Goal: Task Accomplishment & Management: Complete application form

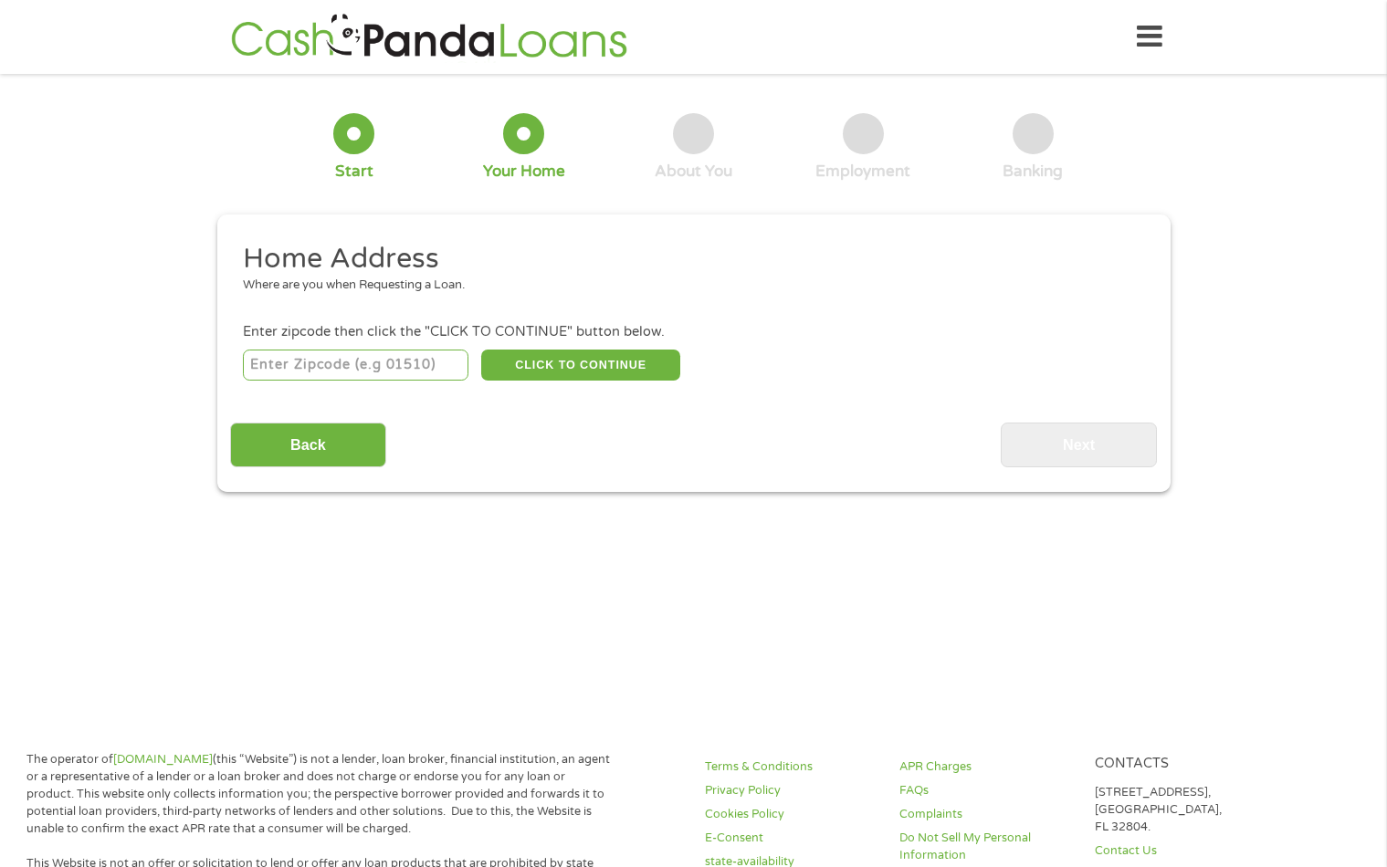
click at [380, 363] on input "number" at bounding box center [356, 365] width 226 height 31
type input "78754"
click at [583, 352] on button "CLICK TO CONTINUE" at bounding box center [580, 365] width 199 height 31
type input "78754"
type input "Austin"
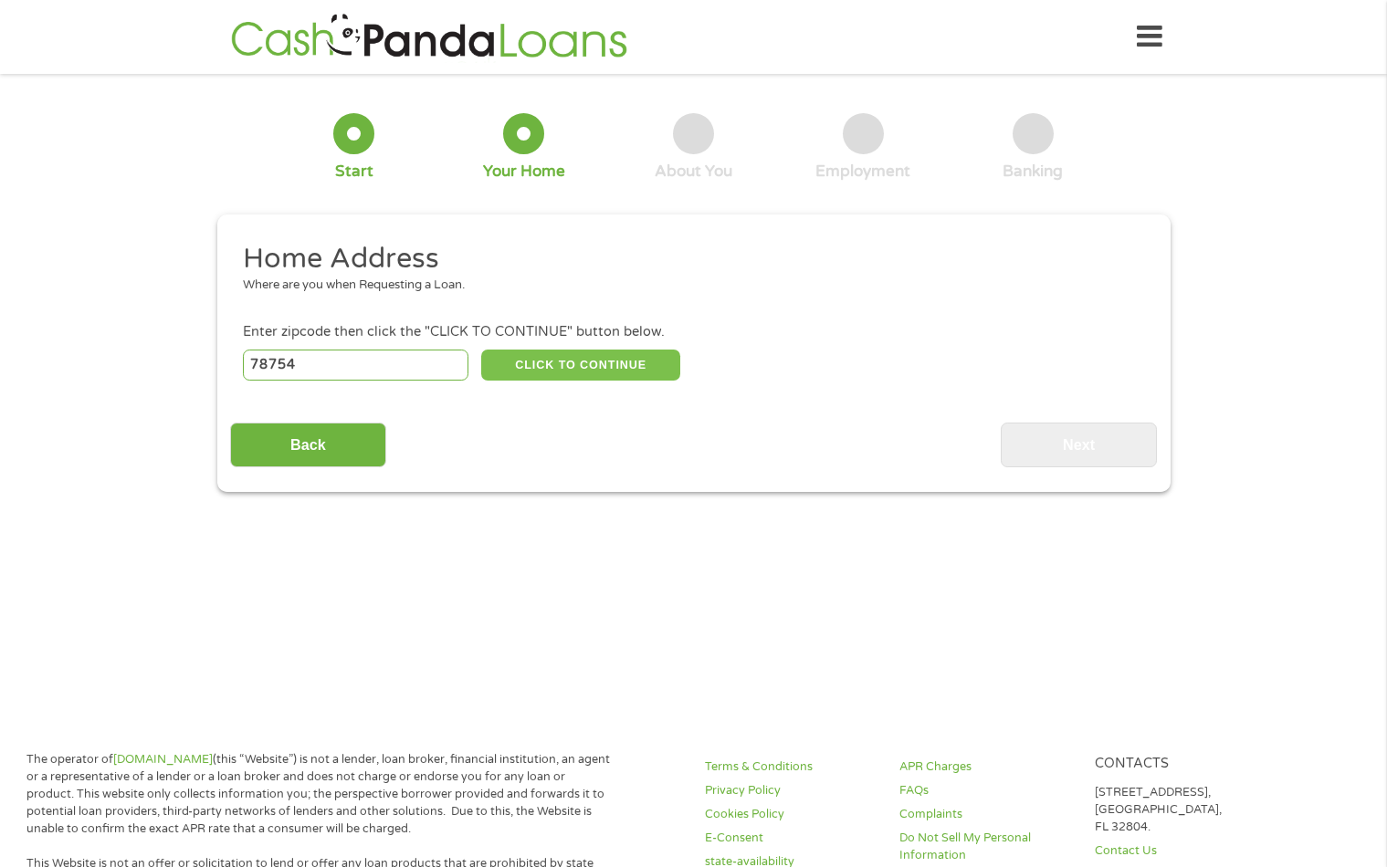
select select "[US_STATE]"
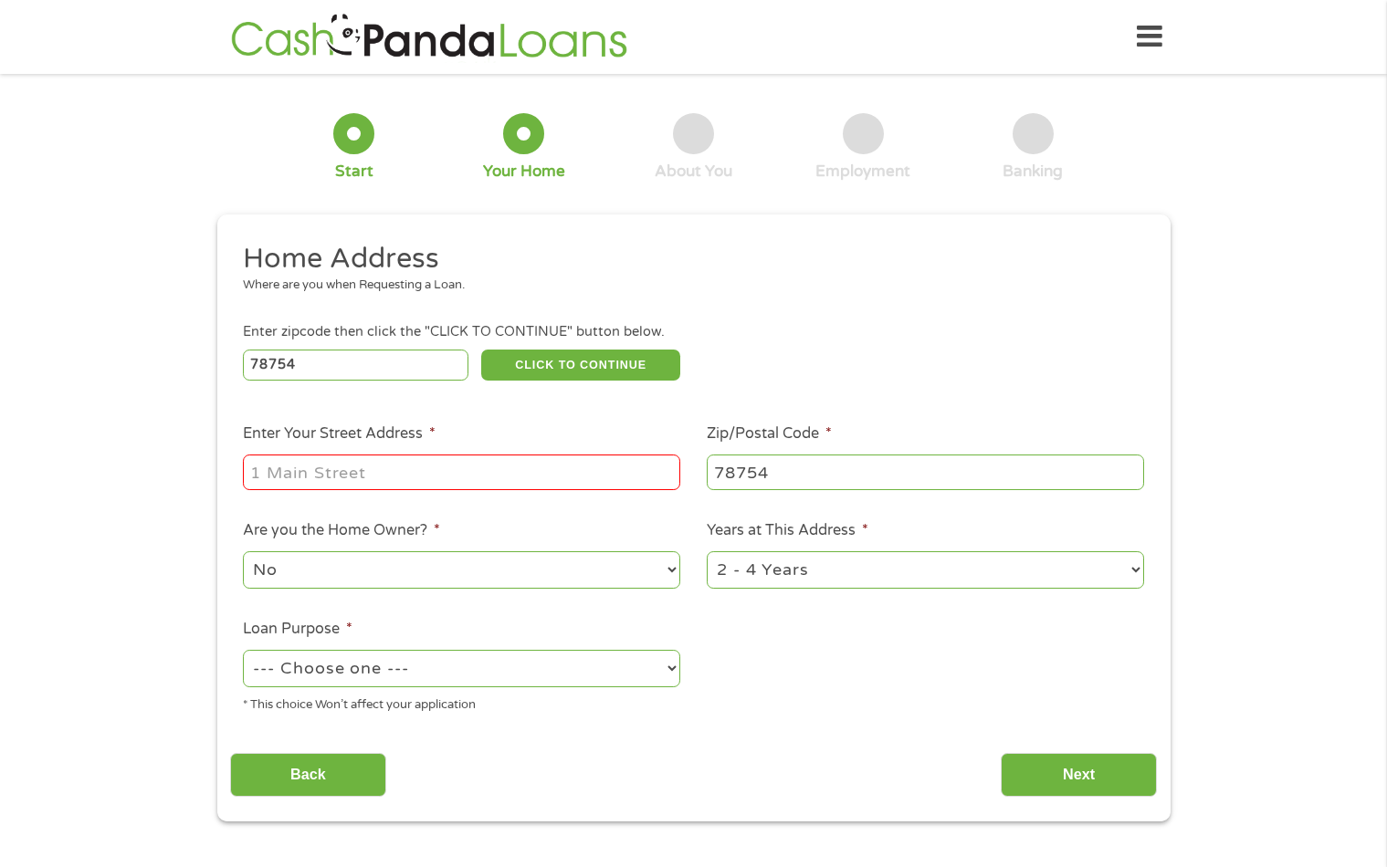
click at [394, 484] on input "Enter Your Street Address *" at bounding box center [461, 472] width 437 height 35
type input "[GEOGRAPHIC_DATA]"
click at [770, 573] on select "1 Year or less 1 - 2 Years 2 - 4 Years Over 4 Years" at bounding box center [925, 570] width 437 height 37
select select "24months"
click at [707, 552] on select "1 Year or less 1 - 2 Years 2 - 4 Years Over 4 Years" at bounding box center [925, 570] width 437 height 37
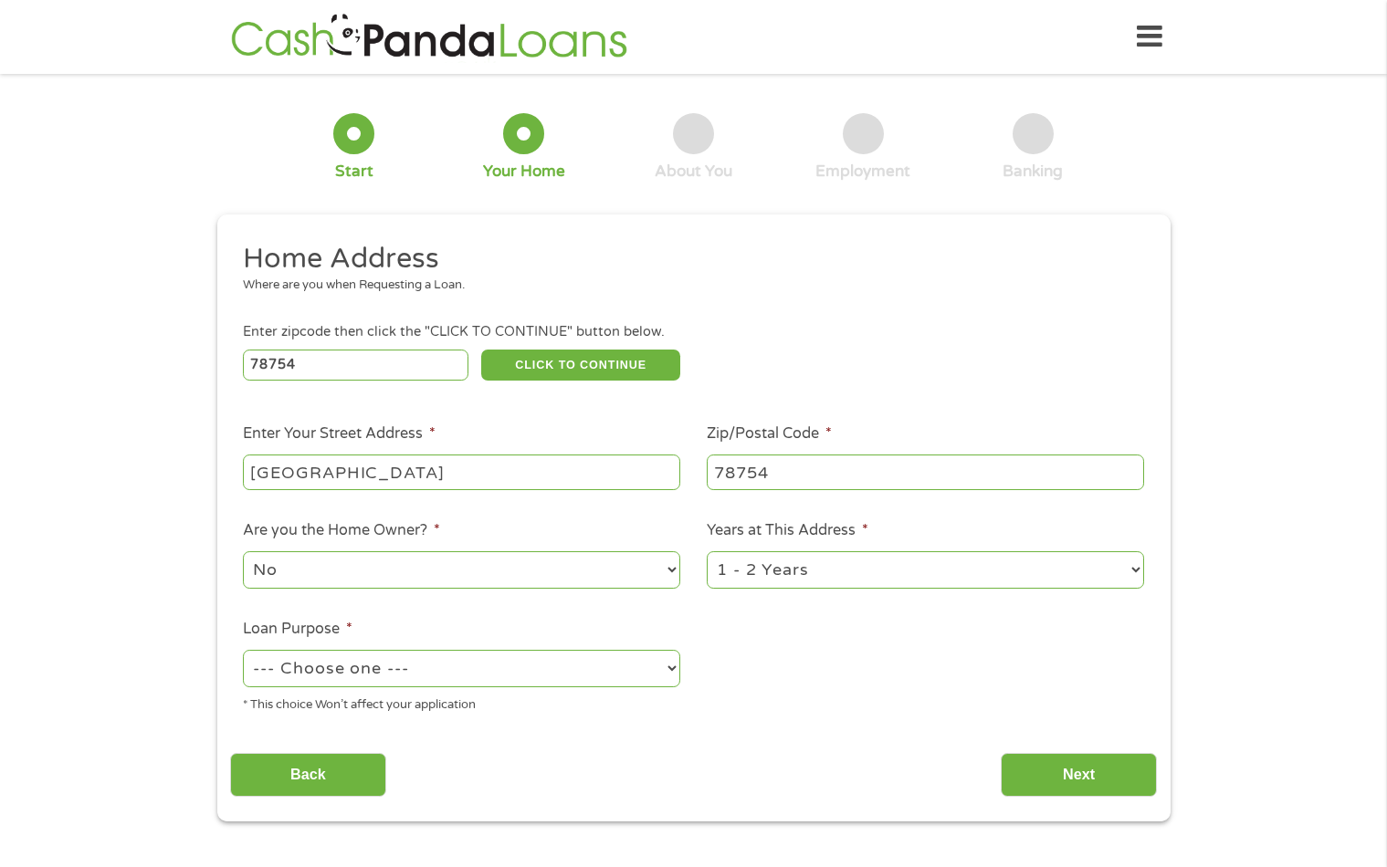
click at [478, 471] on input "[GEOGRAPHIC_DATA]" at bounding box center [461, 472] width 437 height 35
type input "[STREET_ADDRESS]"
click at [330, 576] on select "No Yes" at bounding box center [461, 570] width 437 height 37
click at [337, 583] on select "No Yes" at bounding box center [461, 570] width 437 height 37
click at [369, 686] on select "--- Choose one --- Pay Bills Debt Consolidation Home Improvement Major Purchase…" at bounding box center [461, 668] width 437 height 37
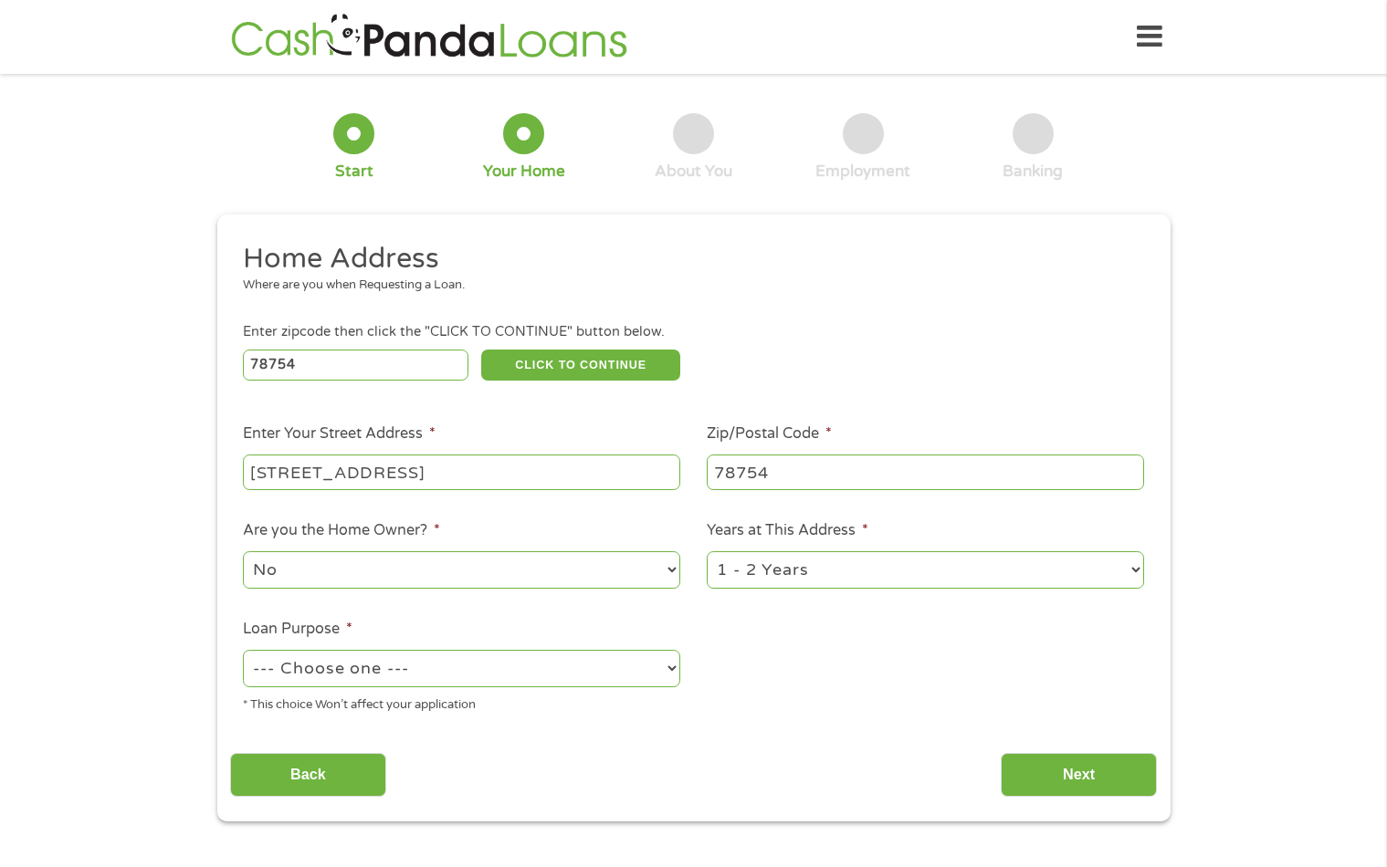
select select "debtconsolidation"
click at [243, 650] on select "--- Choose one --- Pay Bills Debt Consolidation Home Improvement Major Purchase…" at bounding box center [461, 668] width 437 height 37
click at [1050, 774] on input "Next" at bounding box center [1079, 775] width 156 height 45
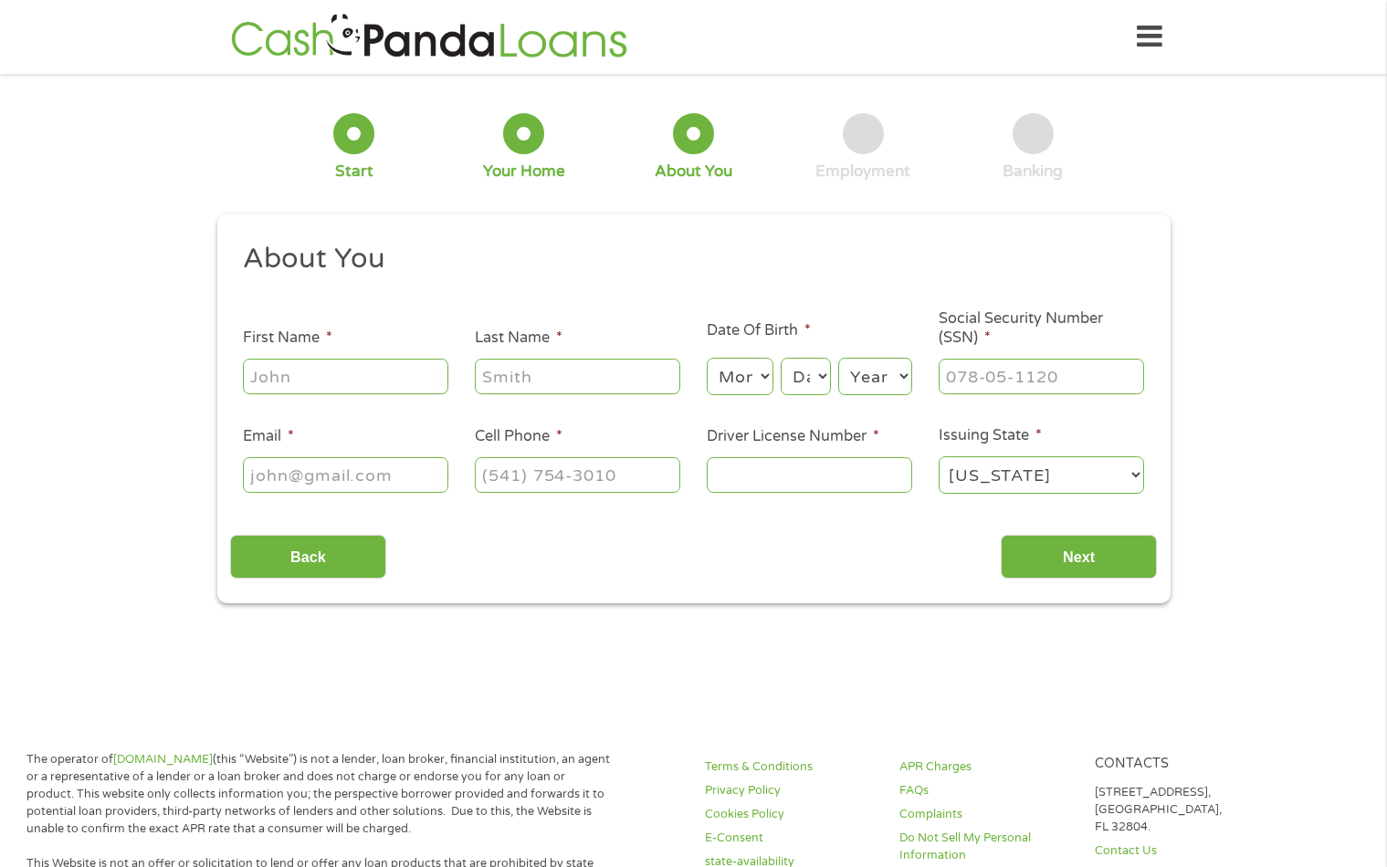
click at [379, 374] on input "First Name *" at bounding box center [345, 376] width 205 height 35
type input "[PERSON_NAME]"
click at [542, 383] on input "Last Name *" at bounding box center [577, 376] width 205 height 35
type input "[PERSON_NAME]"
click at [728, 388] on select "Month 1 2 3 4 5 6 7 8 9 10 11 12" at bounding box center [740, 376] width 67 height 37
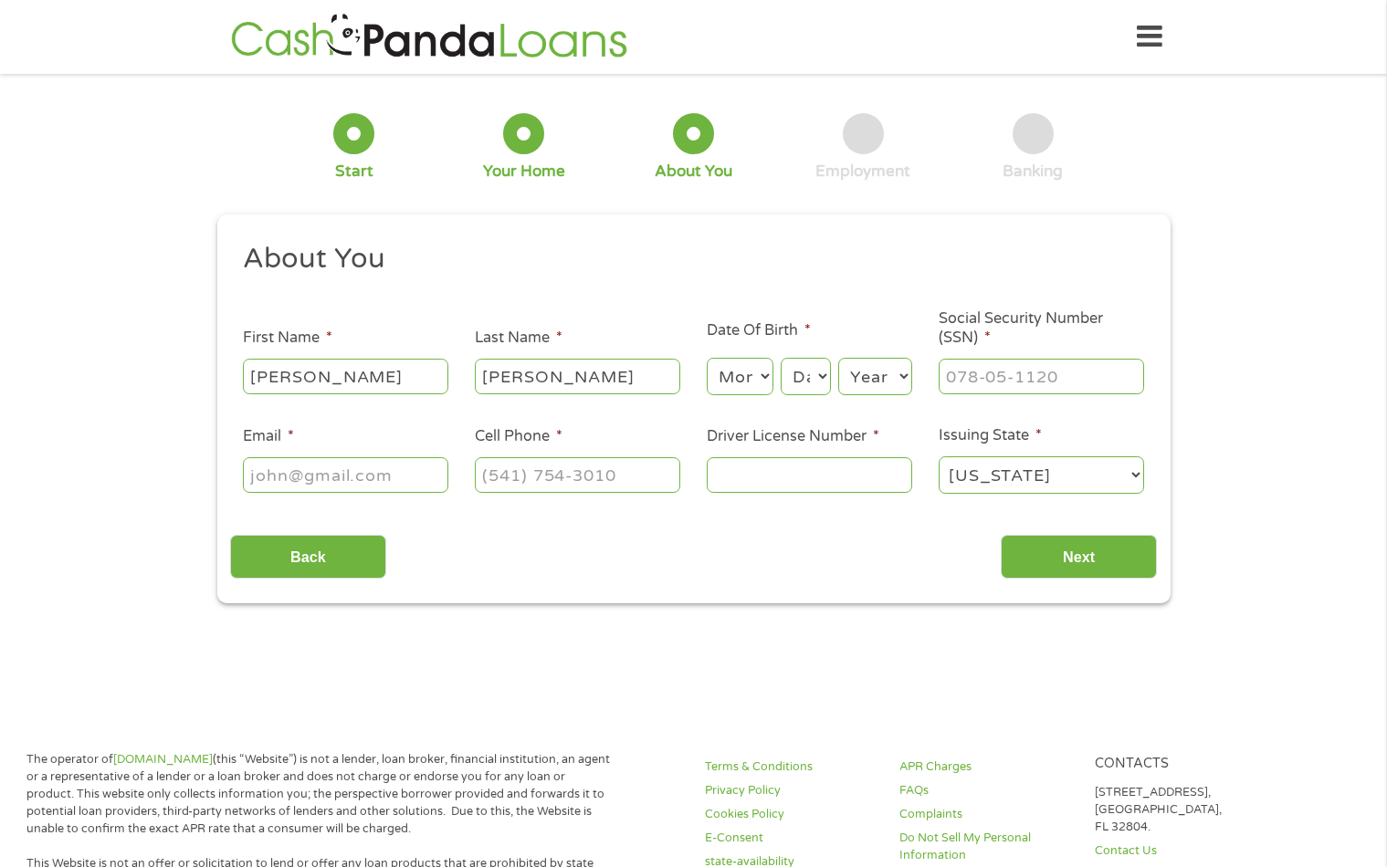
select select "2"
click at [707, 358] on select "Month 1 2 3 4 5 6 7 8 9 10 11 12" at bounding box center [740, 376] width 67 height 37
click at [812, 390] on select "Day 1 2 3 4 5 6 7 8 9 10 11 12 13 14 15 16 17 18 19 20 21 22 23 24 25 26 27 28 …" at bounding box center [805, 376] width 49 height 37
select select "17"
click at [781, 358] on select "Day 1 2 3 4 5 6 7 8 9 10 11 12 13 14 15 16 17 18 19 20 21 22 23 24 25 26 27 28 …" at bounding box center [805, 376] width 49 height 37
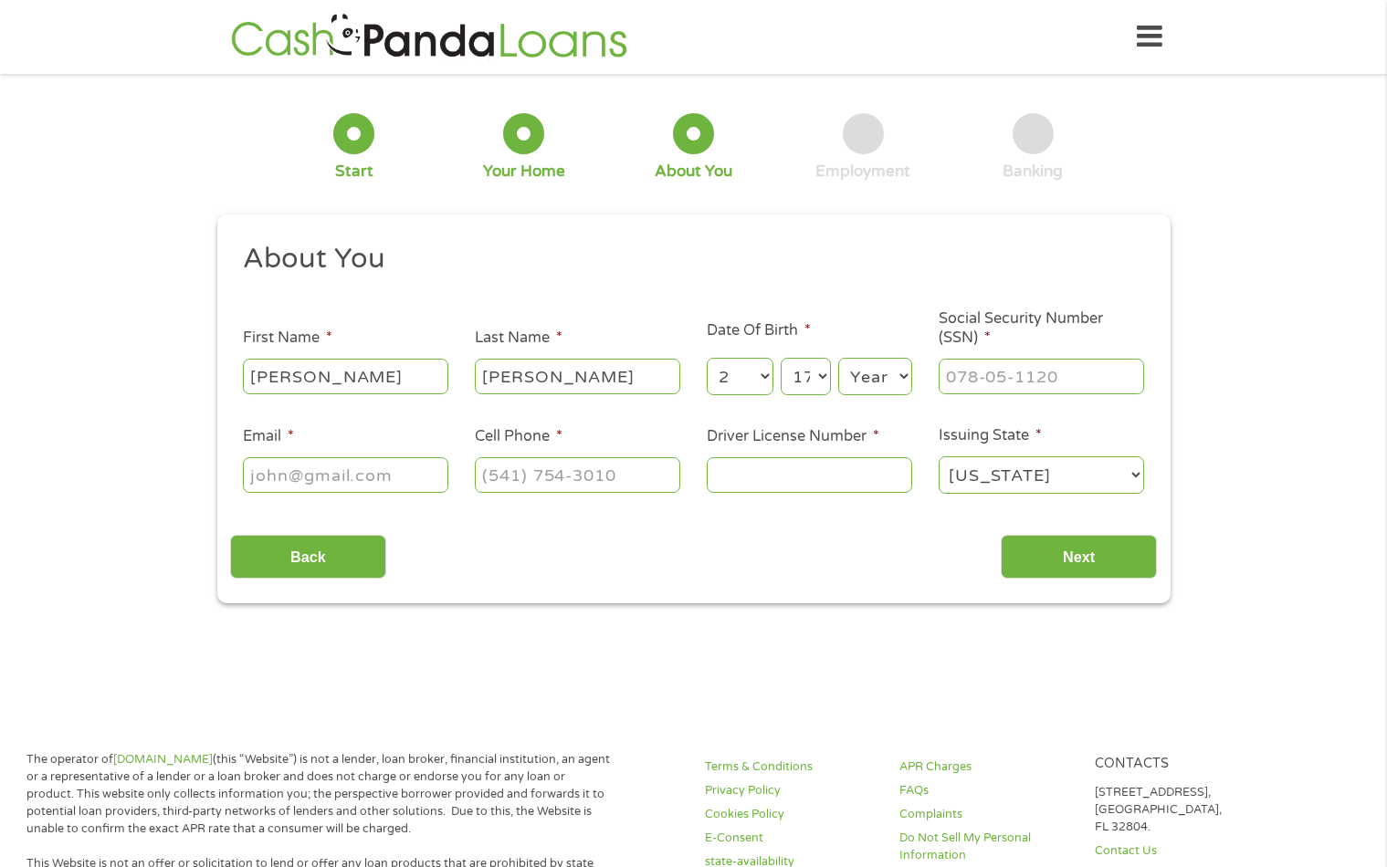
click at [882, 379] on select "Year [DATE] 2006 2005 2004 2003 2002 2001 2000 1999 1998 1997 1996 1995 1994 19…" at bounding box center [875, 376] width 74 height 37
select select "1950"
click at [838, 358] on select "Year [DATE] 2006 2005 2004 2003 2002 2001 2000 1999 1998 1997 1996 1995 1994 19…" at bounding box center [875, 376] width 74 height 37
click at [1048, 381] on input "___-__-____" at bounding box center [1041, 376] width 205 height 35
type input "408-92-4453"
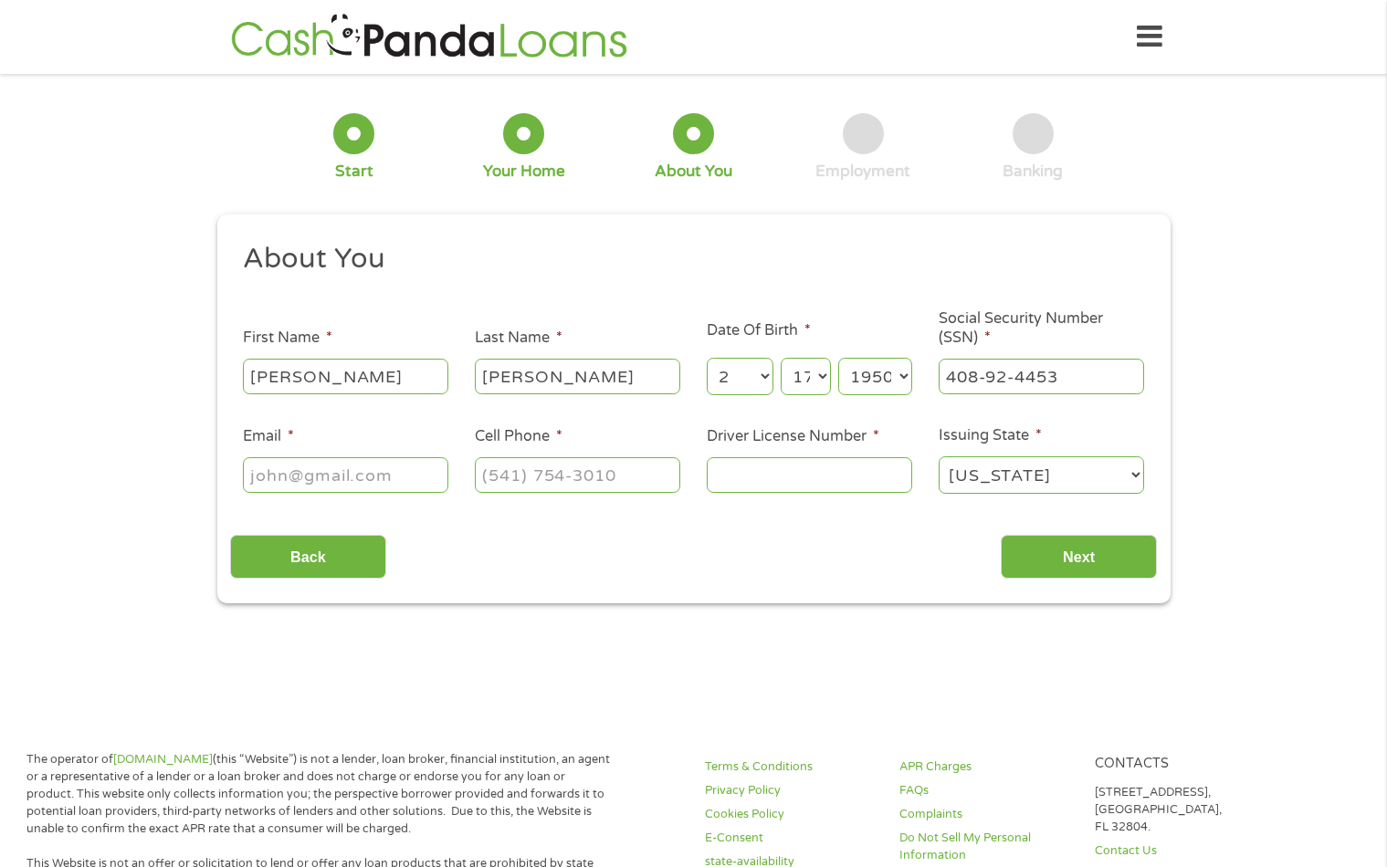
click at [410, 473] on input "Email *" at bounding box center [345, 474] width 205 height 35
type input "[EMAIL_ADDRESS][DOMAIN_NAME]"
click at [575, 471] on input "(___) ___-____" at bounding box center [577, 474] width 205 height 35
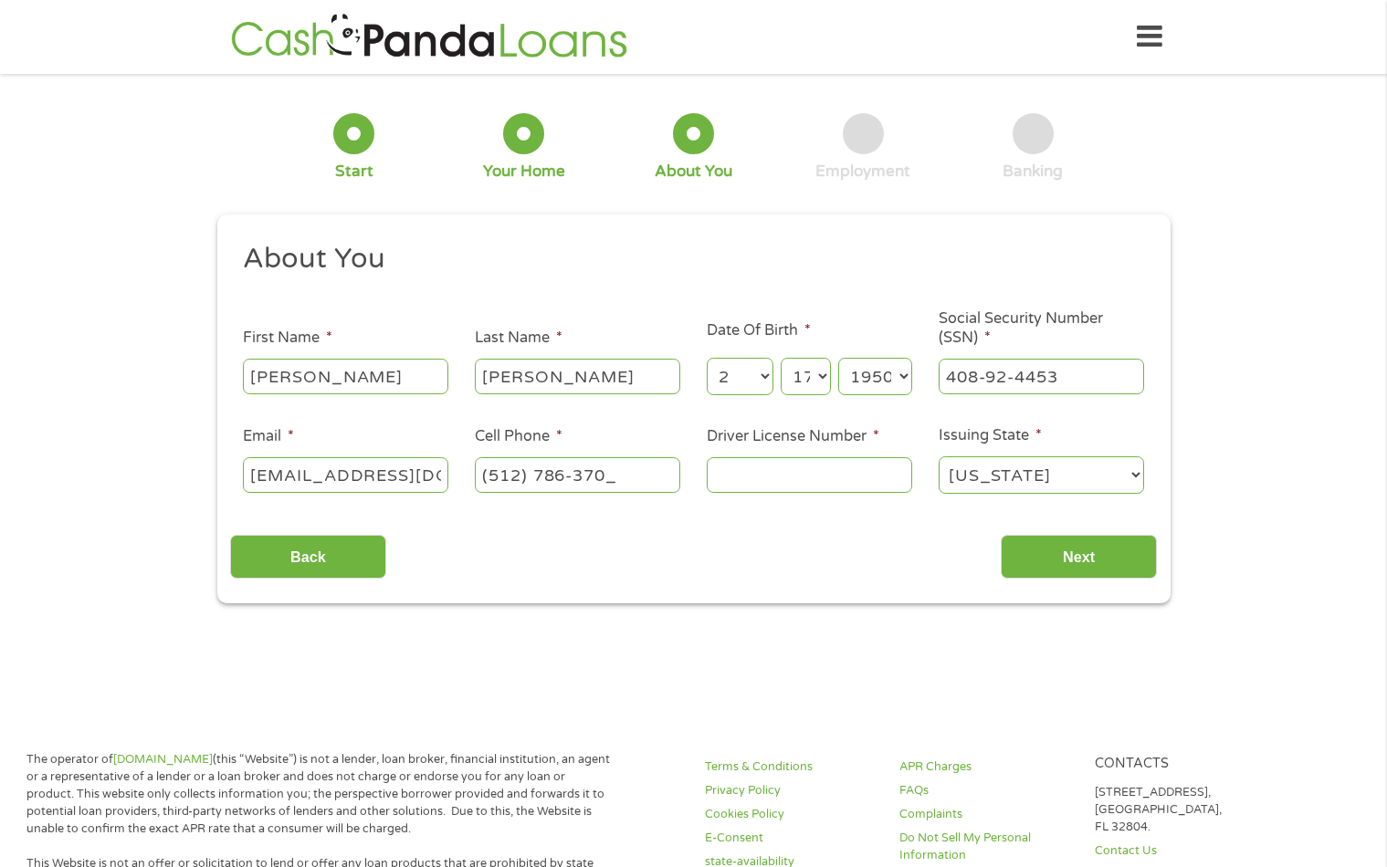
type input "[PHONE_NUMBER]"
click at [1012, 489] on select "[US_STATE] [US_STATE] [US_STATE] [US_STATE] [US_STATE] [US_STATE] [US_STATE] [U…" at bounding box center [1041, 475] width 205 height 37
select select "[US_STATE]"
click at [939, 457] on select "[US_STATE] [US_STATE] [US_STATE] [US_STATE] [US_STATE] [US_STATE] [US_STATE] [U…" at bounding box center [1041, 475] width 205 height 37
click at [836, 488] on input "Driver License Number *" at bounding box center [809, 474] width 205 height 35
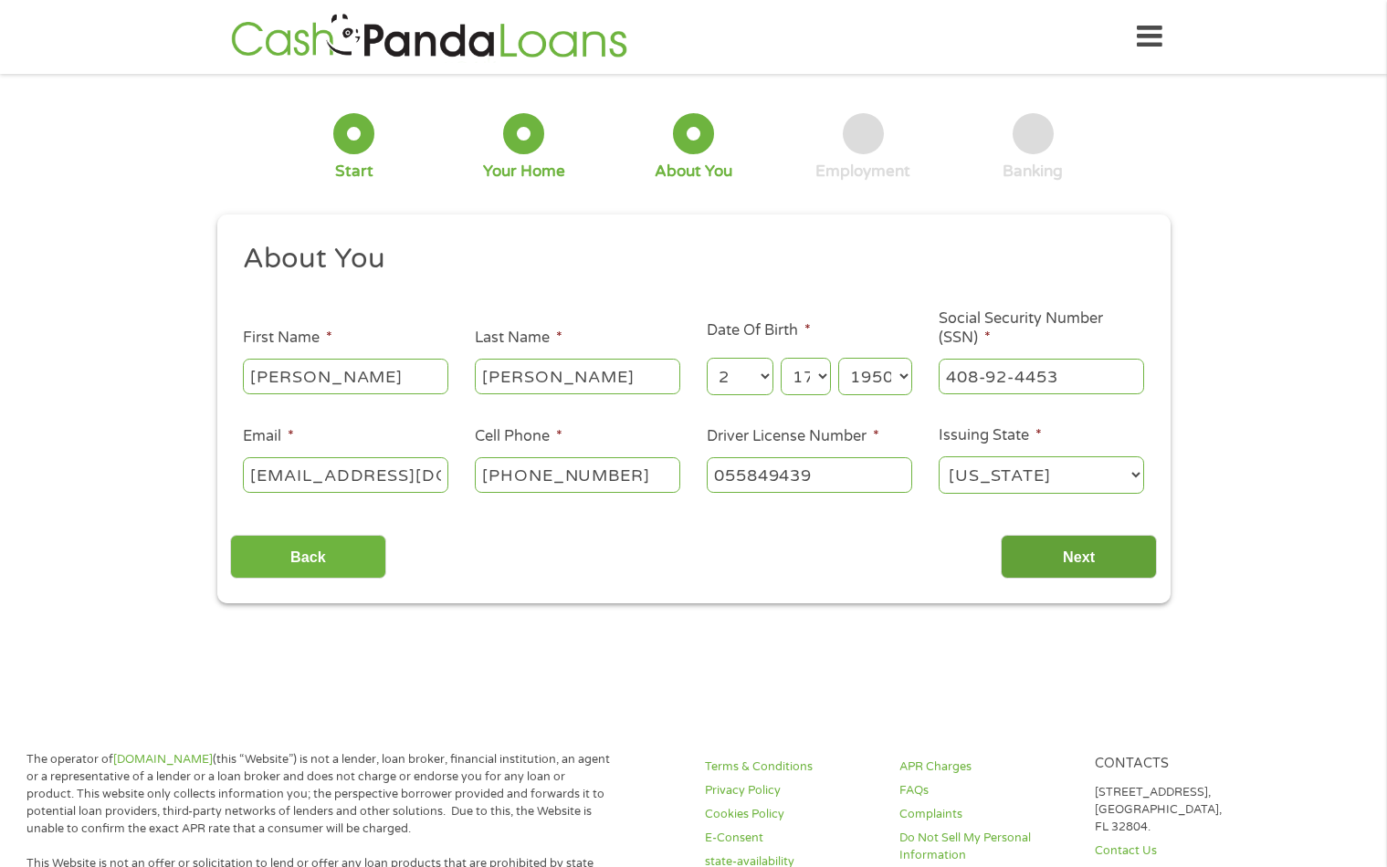
type input "055849439"
click at [1088, 572] on input "Next" at bounding box center [1079, 557] width 156 height 45
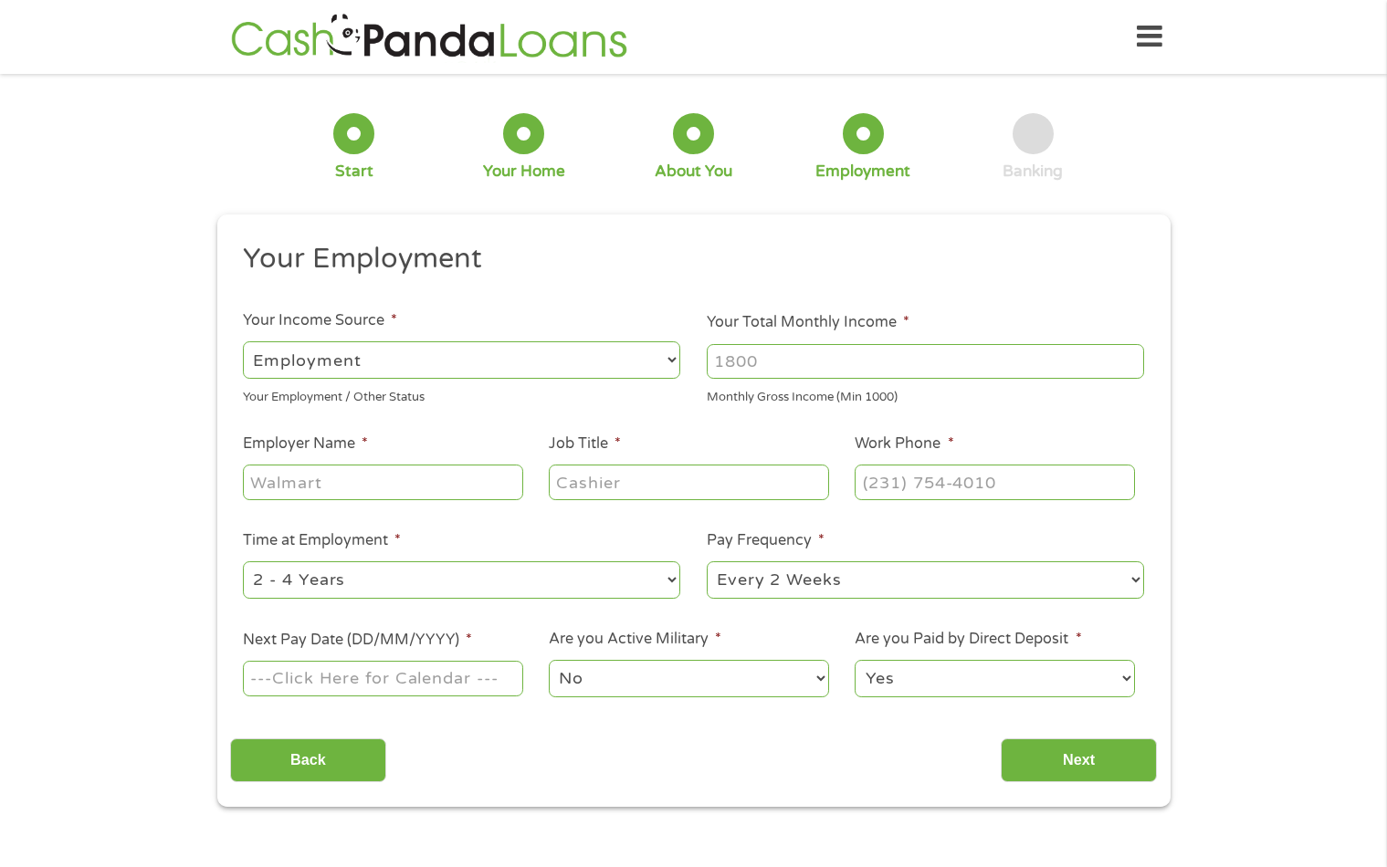
click at [551, 365] on select "--- Choose one --- Employment [DEMOGRAPHIC_DATA] Benefits" at bounding box center [461, 360] width 437 height 37
select select "benefits"
click at [243, 342] on select "--- Choose one --- Employment [DEMOGRAPHIC_DATA] Benefits" at bounding box center [461, 360] width 437 height 37
type input "Other"
type input "[PHONE_NUMBER]"
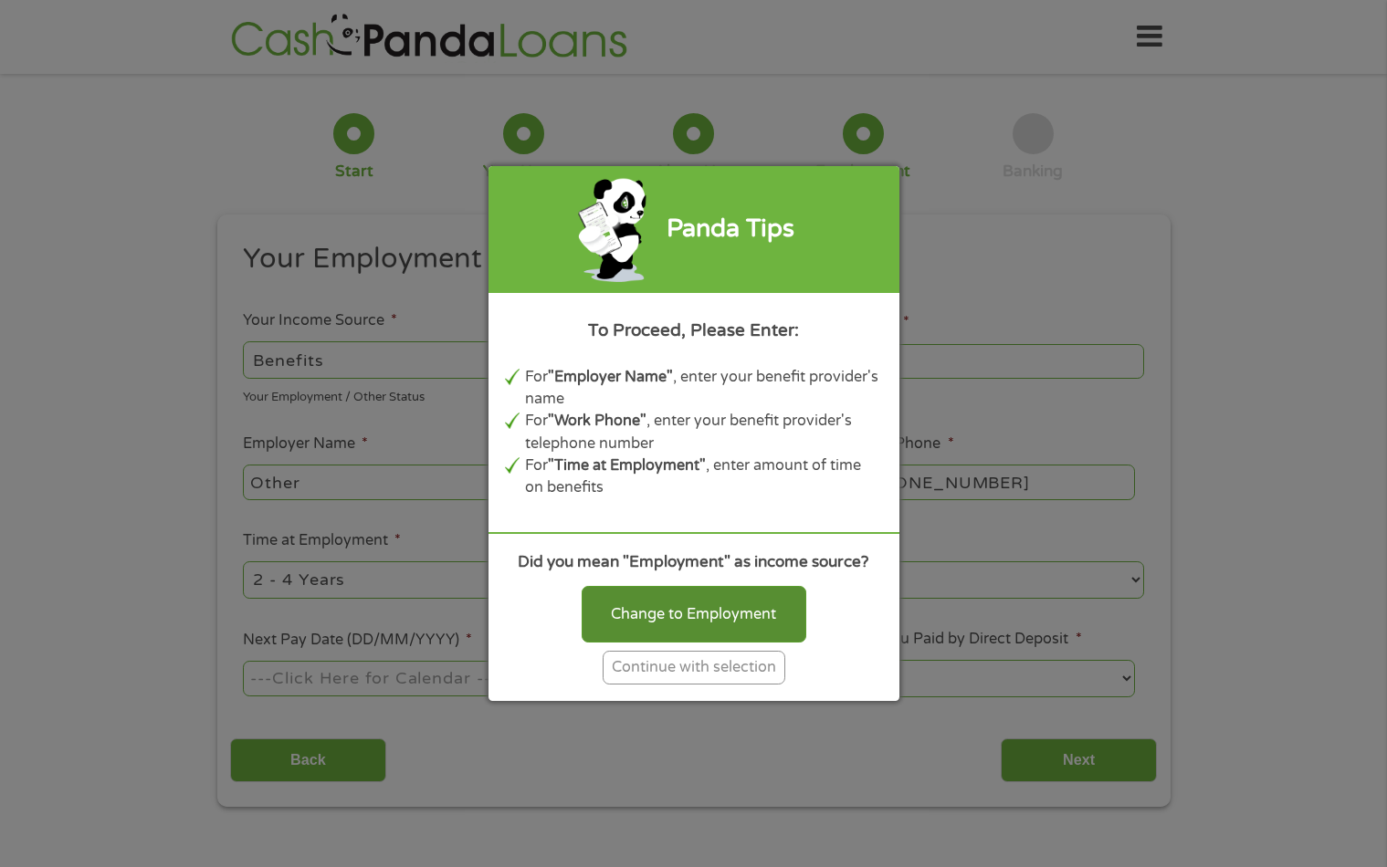
click at [652, 619] on div "Change to Employment" at bounding box center [694, 614] width 225 height 57
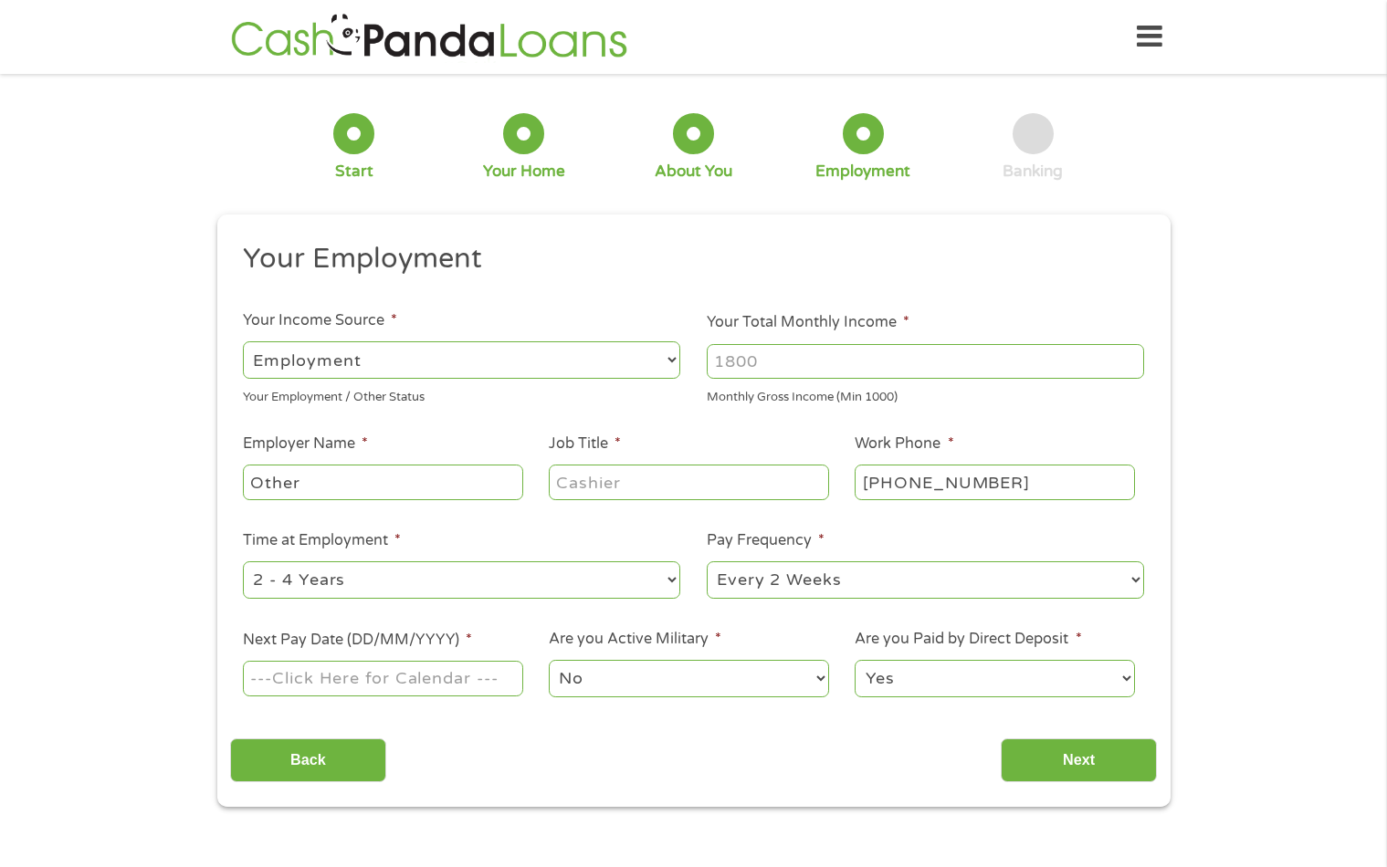
click at [544, 356] on select "--- Choose one --- Employment [DEMOGRAPHIC_DATA] Benefits" at bounding box center [461, 360] width 437 height 37
select select "selfEmployed"
click at [243, 342] on select "--- Choose one --- Employment [DEMOGRAPHIC_DATA] Benefits" at bounding box center [461, 360] width 437 height 37
click at [839, 364] on input "Your Total Monthly Income *" at bounding box center [925, 361] width 437 height 35
click at [834, 569] on select "--- Choose one --- Every 2 Weeks Every Week Monthly Semi-Monthly" at bounding box center [925, 580] width 437 height 37
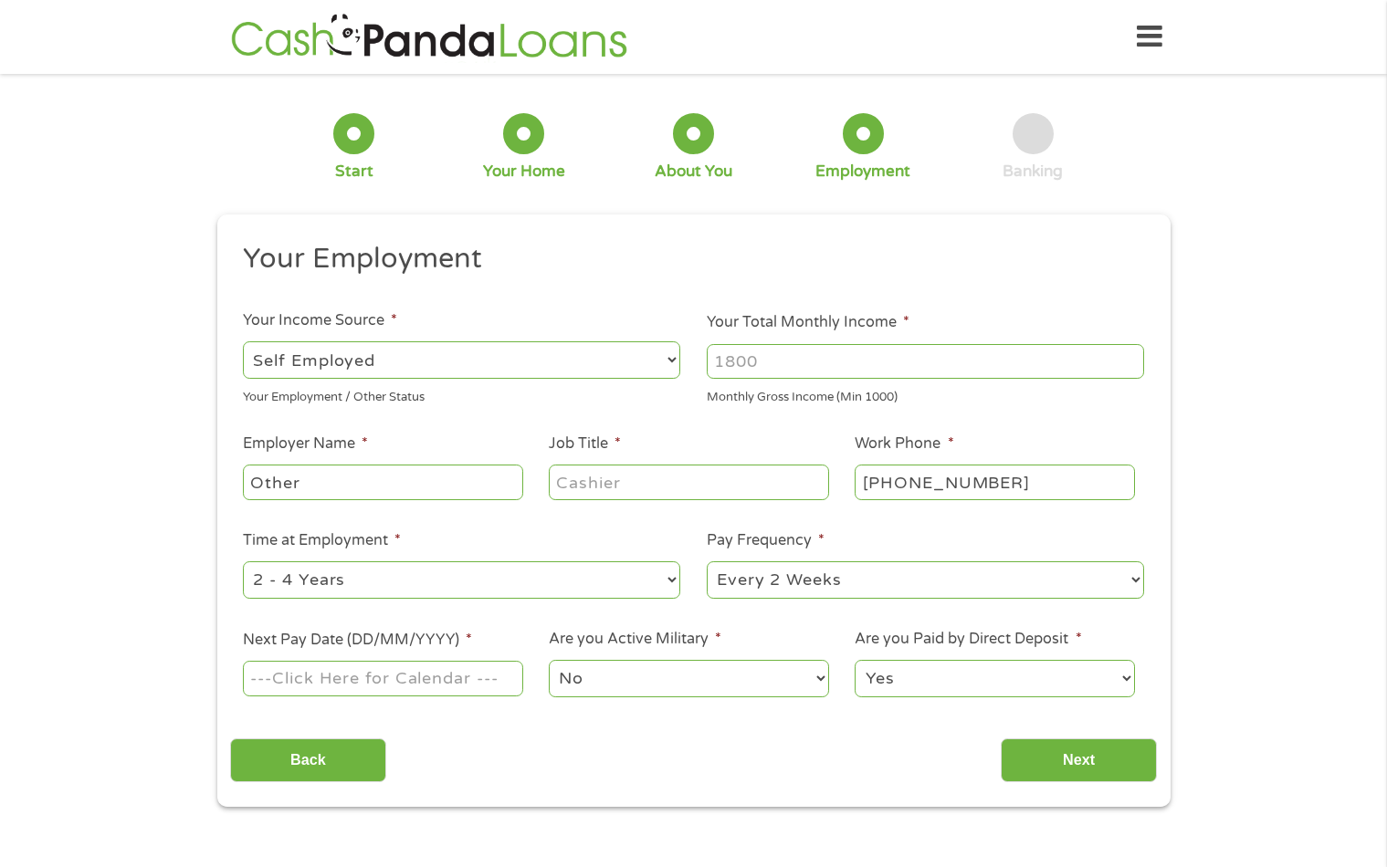
select select "monthly"
click at [707, 562] on select "--- Choose one --- Every 2 Weeks Every Week Monthly Semi-Monthly" at bounding box center [925, 580] width 437 height 37
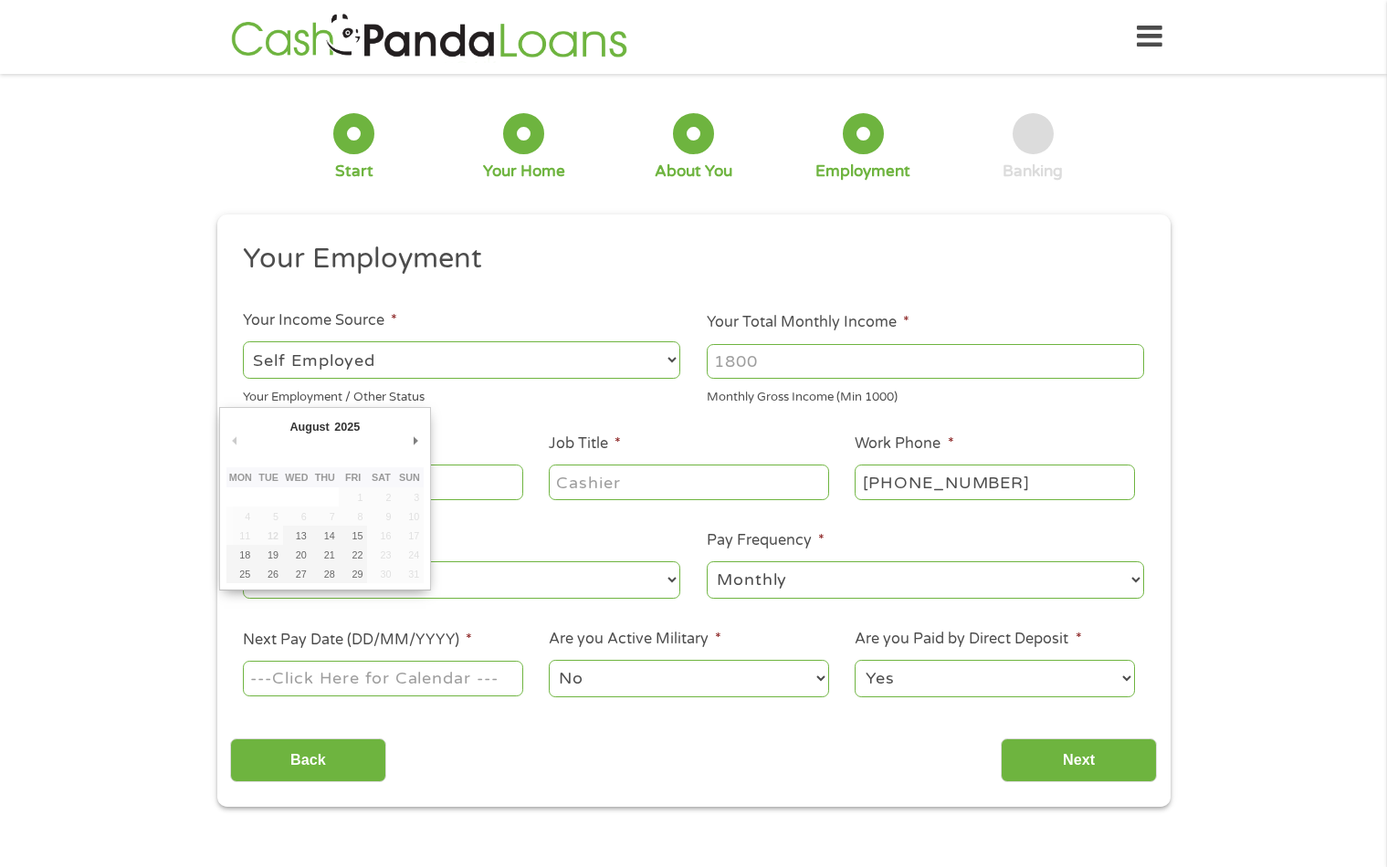
click at [355, 678] on input "Next Pay Date (DD/MM/YYYY) *" at bounding box center [382, 678] width 279 height 35
type input "[DATE]"
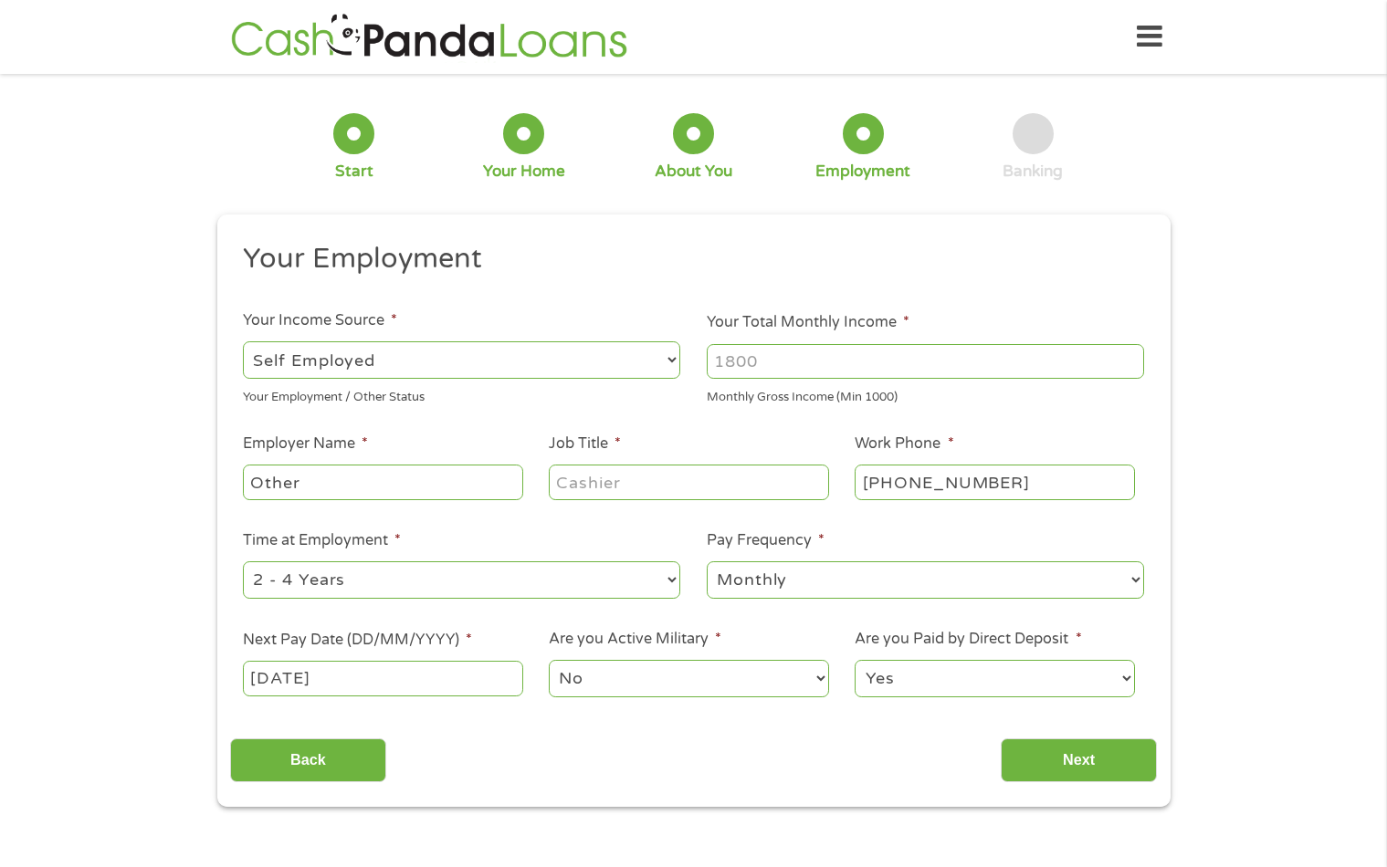
click at [832, 364] on input "Your Total Monthly Income *" at bounding box center [925, 361] width 437 height 35
click at [1106, 368] on input "Your Total Monthly Income *" at bounding box center [925, 361] width 437 height 35
type input "9"
type input "1800"
click at [442, 363] on select "--- Choose one --- Employment [DEMOGRAPHIC_DATA] Benefits" at bounding box center [461, 360] width 437 height 37
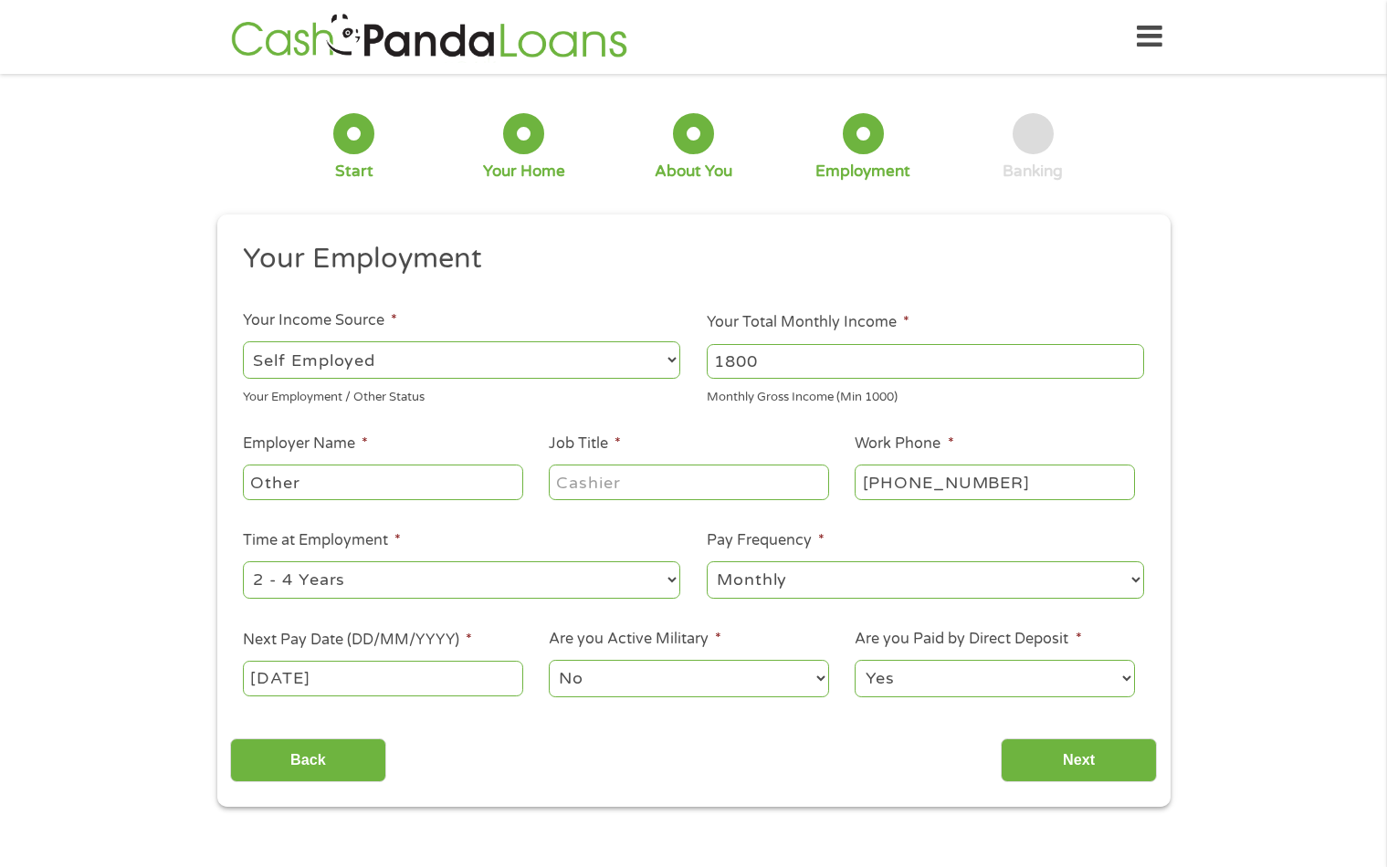
select select "benefits"
click at [243, 342] on select "--- Choose one --- Employment [DEMOGRAPHIC_DATA] Benefits" at bounding box center [461, 360] width 437 height 37
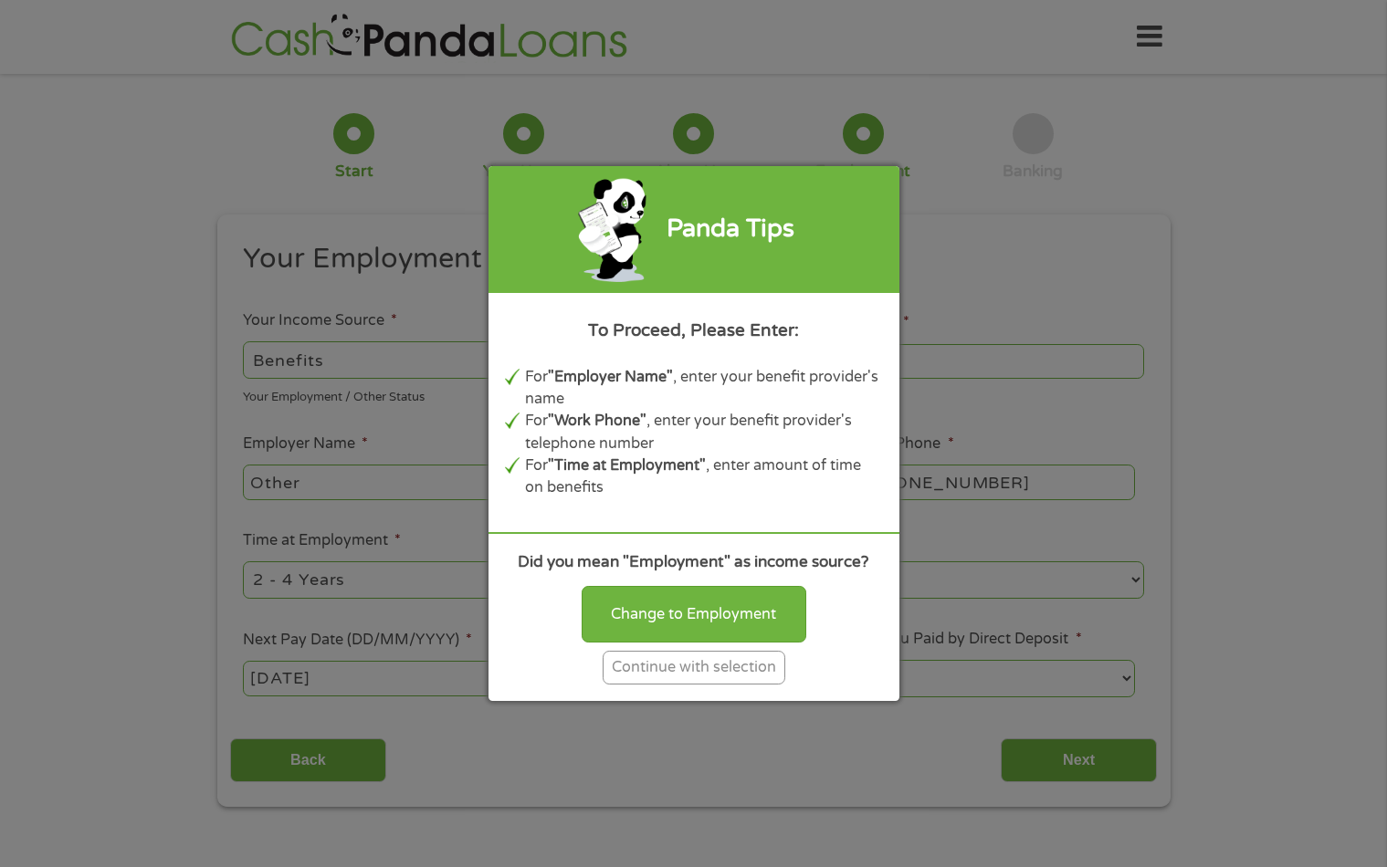
click at [669, 678] on div "Continue with selection" at bounding box center [694, 668] width 183 height 34
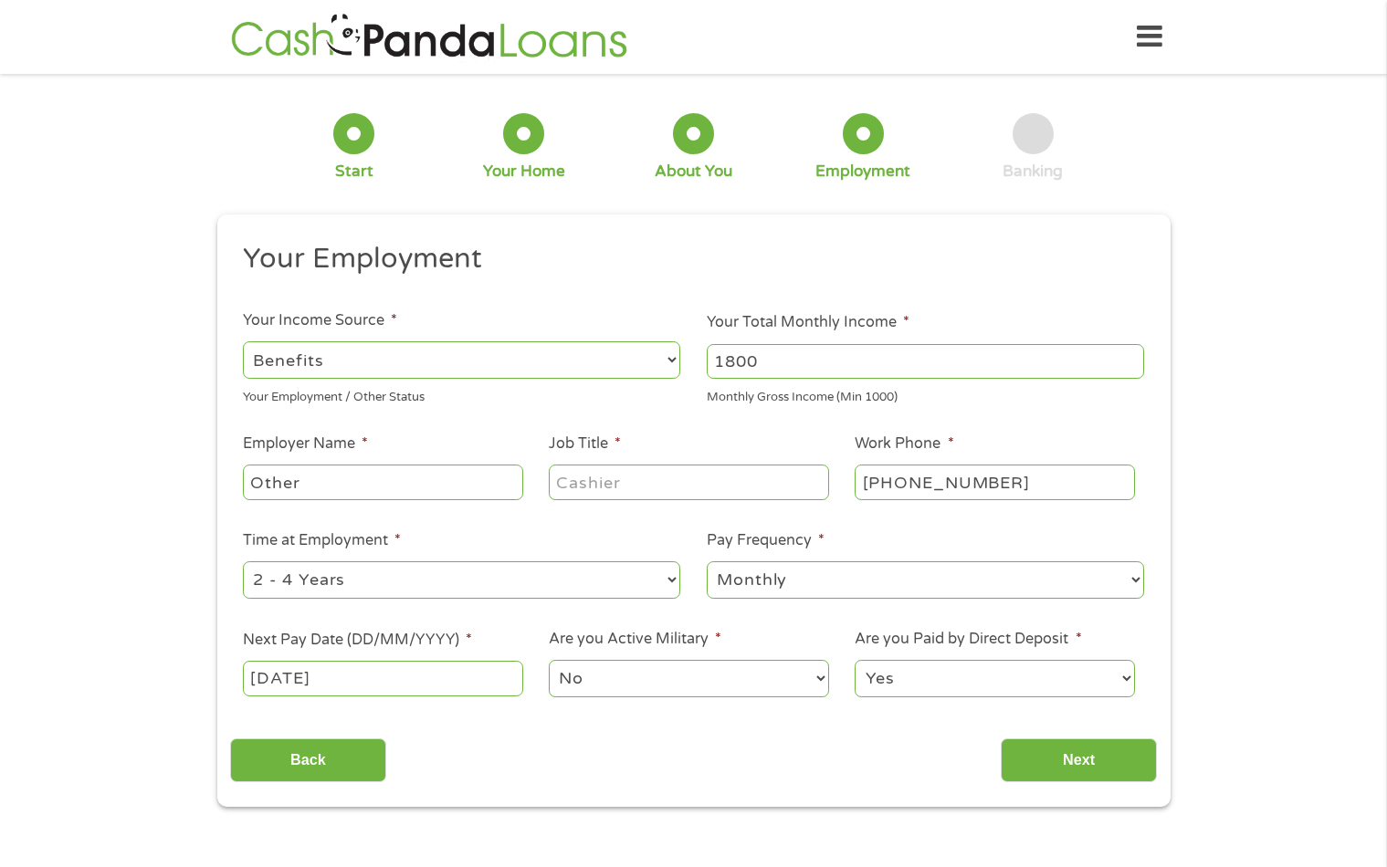
click at [626, 471] on input "Job Title *" at bounding box center [688, 482] width 279 height 35
click at [449, 477] on input "Other" at bounding box center [382, 482] width 279 height 35
click at [644, 489] on input "Job Title *" at bounding box center [688, 482] width 279 height 35
click at [1040, 753] on input "Next" at bounding box center [1079, 761] width 156 height 45
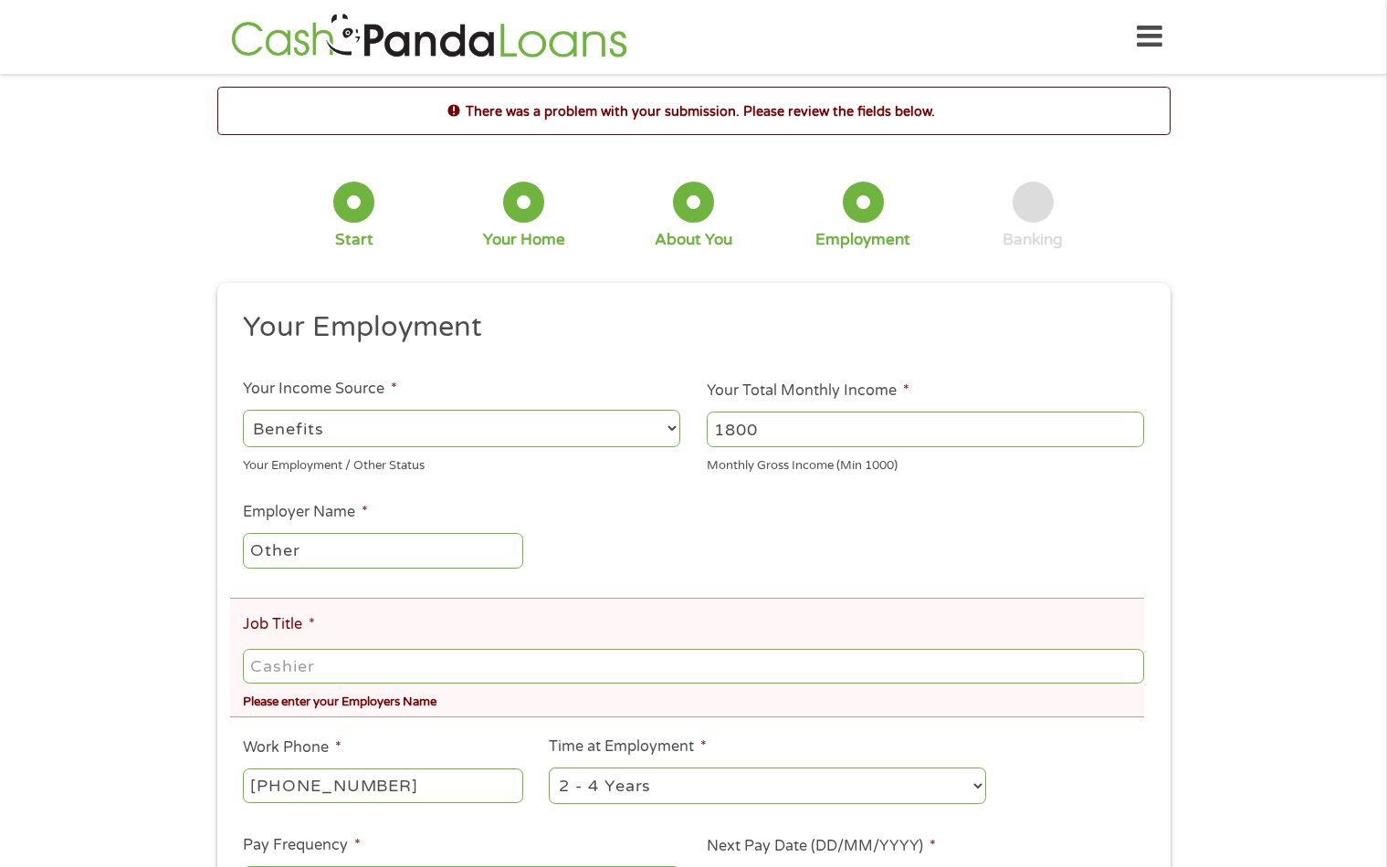
click at [697, 669] on input "Job Title *" at bounding box center [693, 666] width 900 height 35
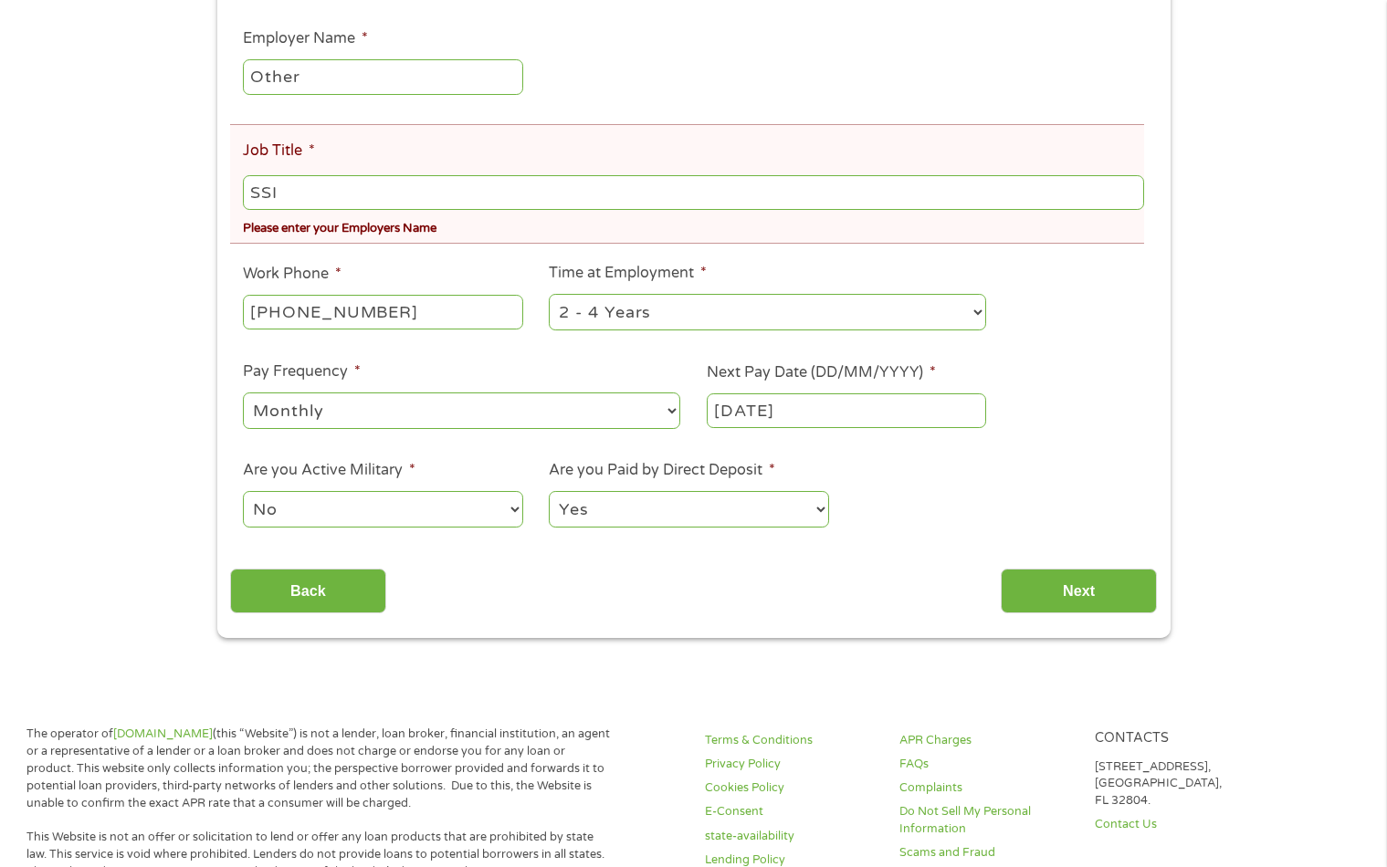
scroll to position [475, 0]
type input "SSI"
click at [1081, 594] on input "Next" at bounding box center [1079, 590] width 156 height 45
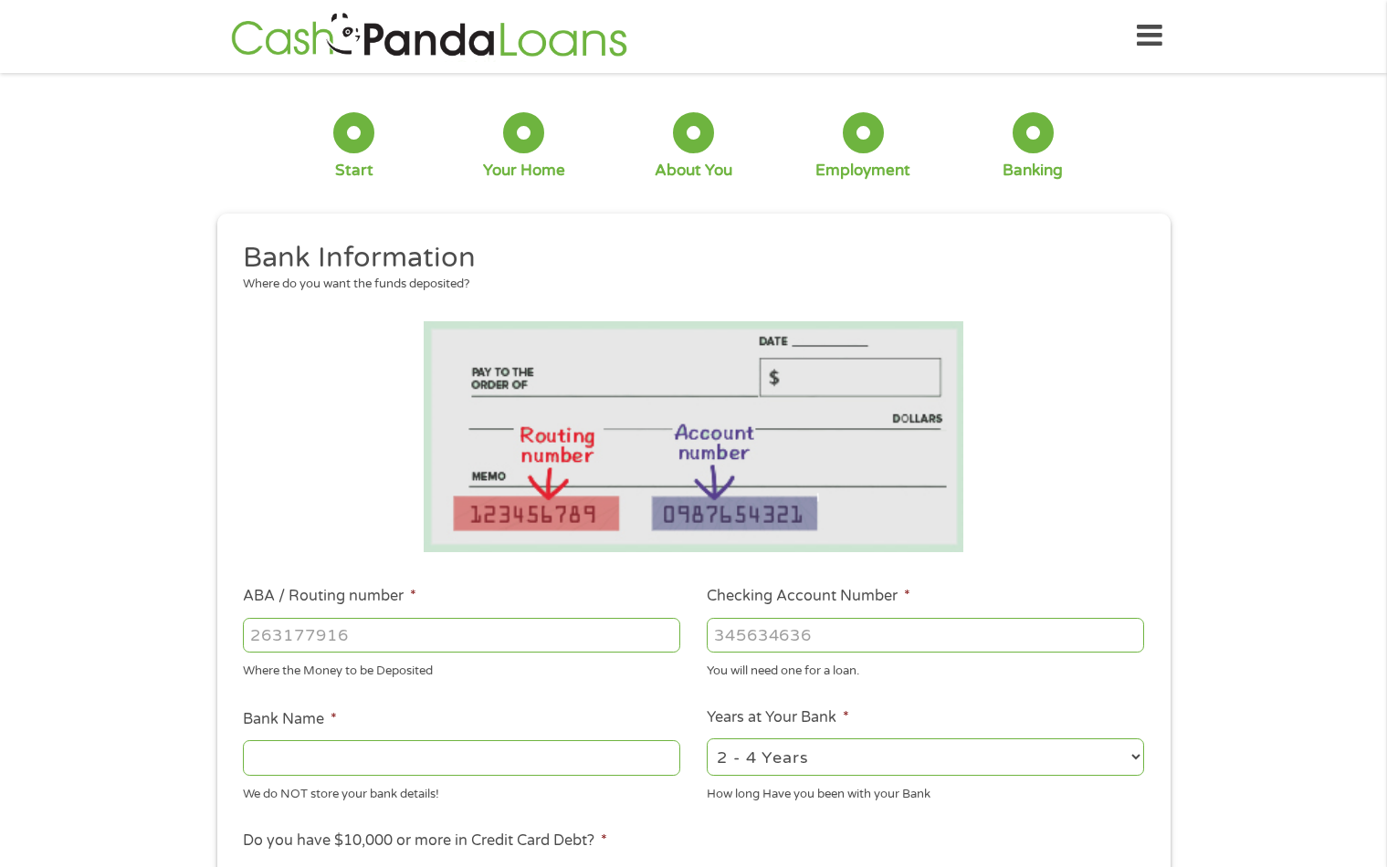
scroll to position [0, 0]
click at [1216, 651] on div "1 Start 2 Your Home 3 About You 4 Employment 5 Banking 6 This field is hidden w…" at bounding box center [693, 666] width 1387 height 1158
click at [648, 637] on input "ABA / Routing number *" at bounding box center [461, 636] width 437 height 35
type input "1140000093"
click at [774, 636] on input "Checking Account Number *" at bounding box center [925, 636] width 437 height 35
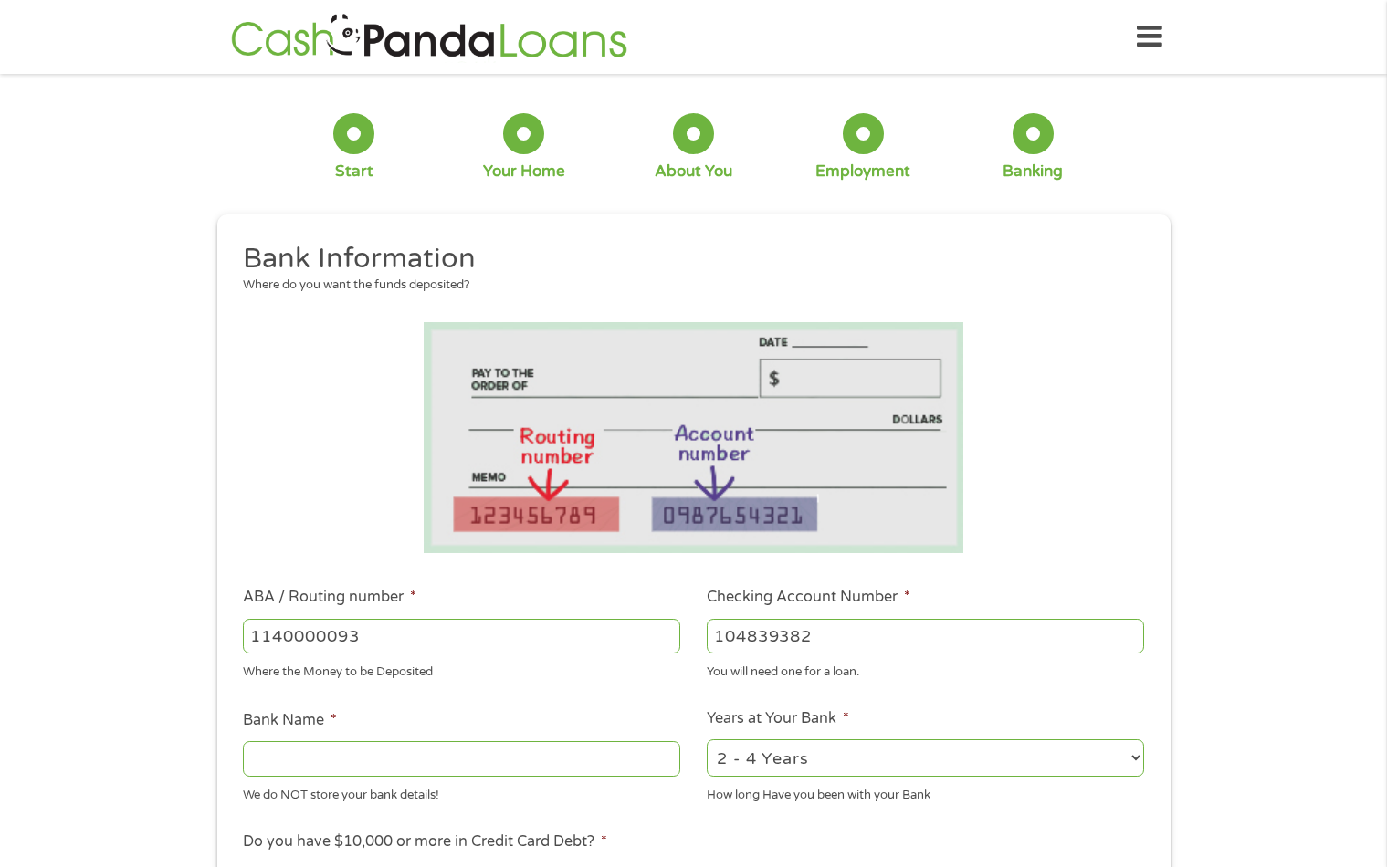
type input "104839382"
click at [472, 773] on input "Bank Name *" at bounding box center [461, 758] width 437 height 35
type input "f"
type input "Frost"
click at [859, 756] on select "2 - 4 Years 6 - 12 Months 1 - 2 Years Over 4 Years" at bounding box center [925, 758] width 437 height 37
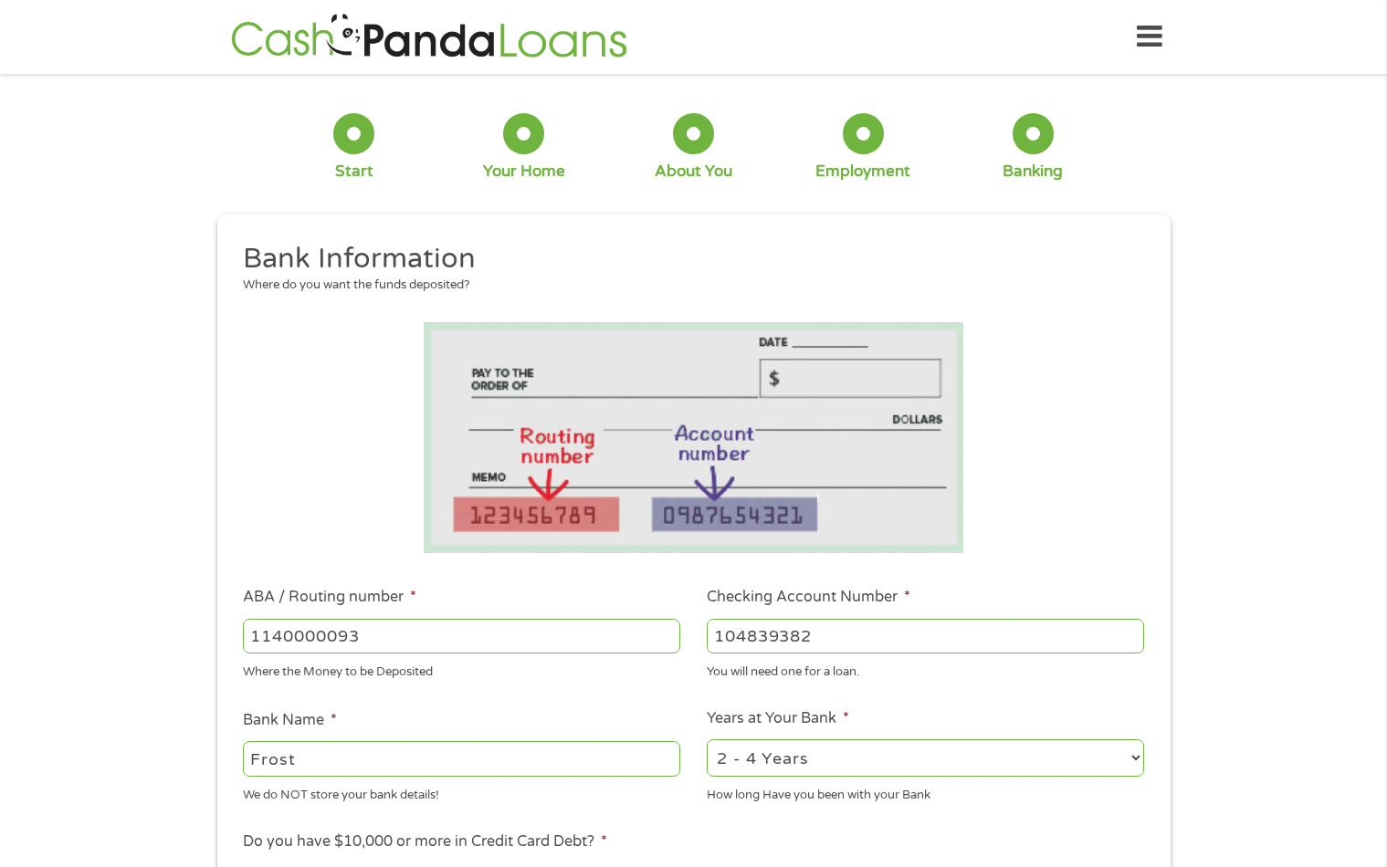
click at [707, 740] on select "2 - 4 Years 6 - 12 Months 1 - 2 Years Over 4 Years" at bounding box center [925, 758] width 437 height 37
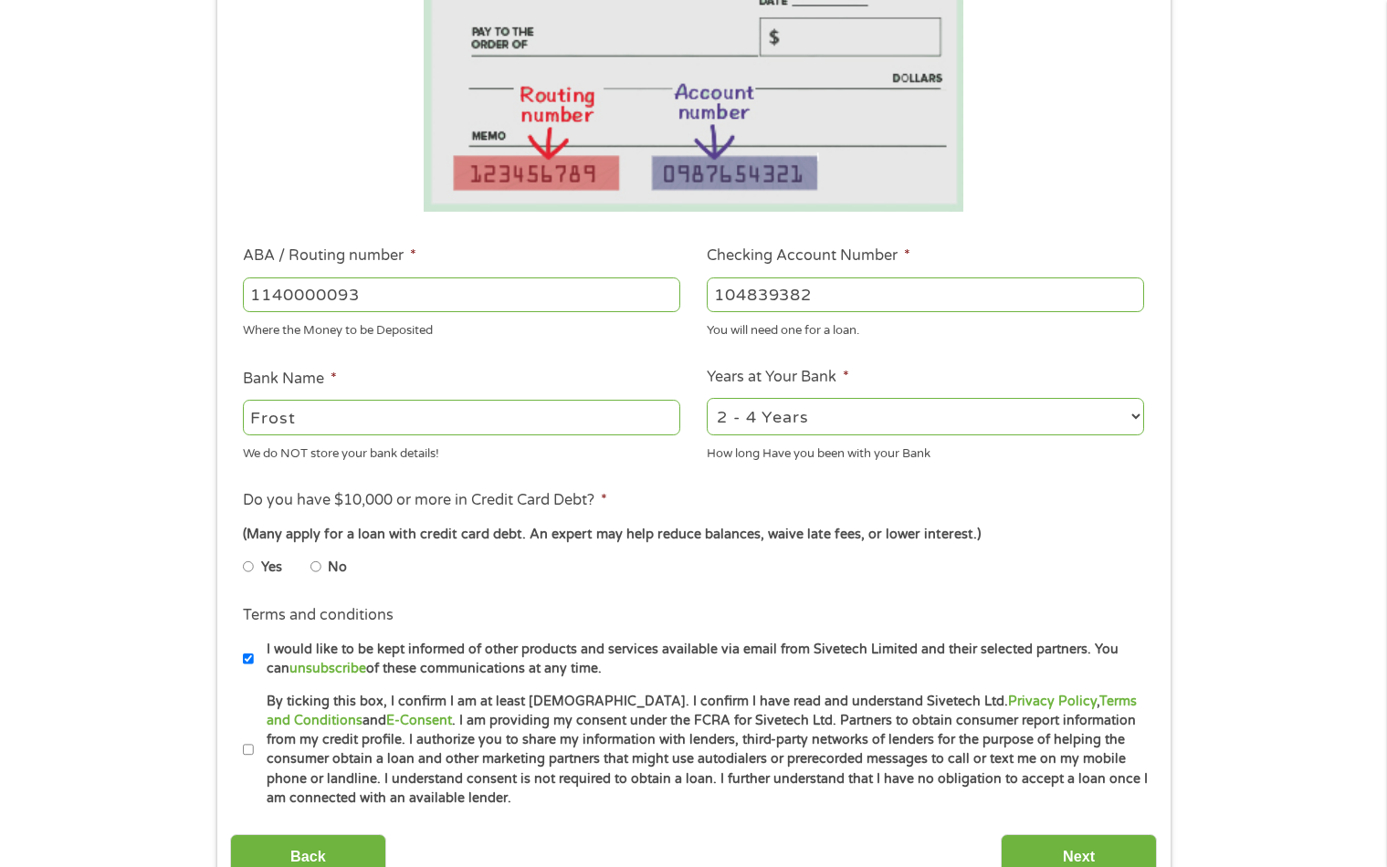
scroll to position [349, 0]
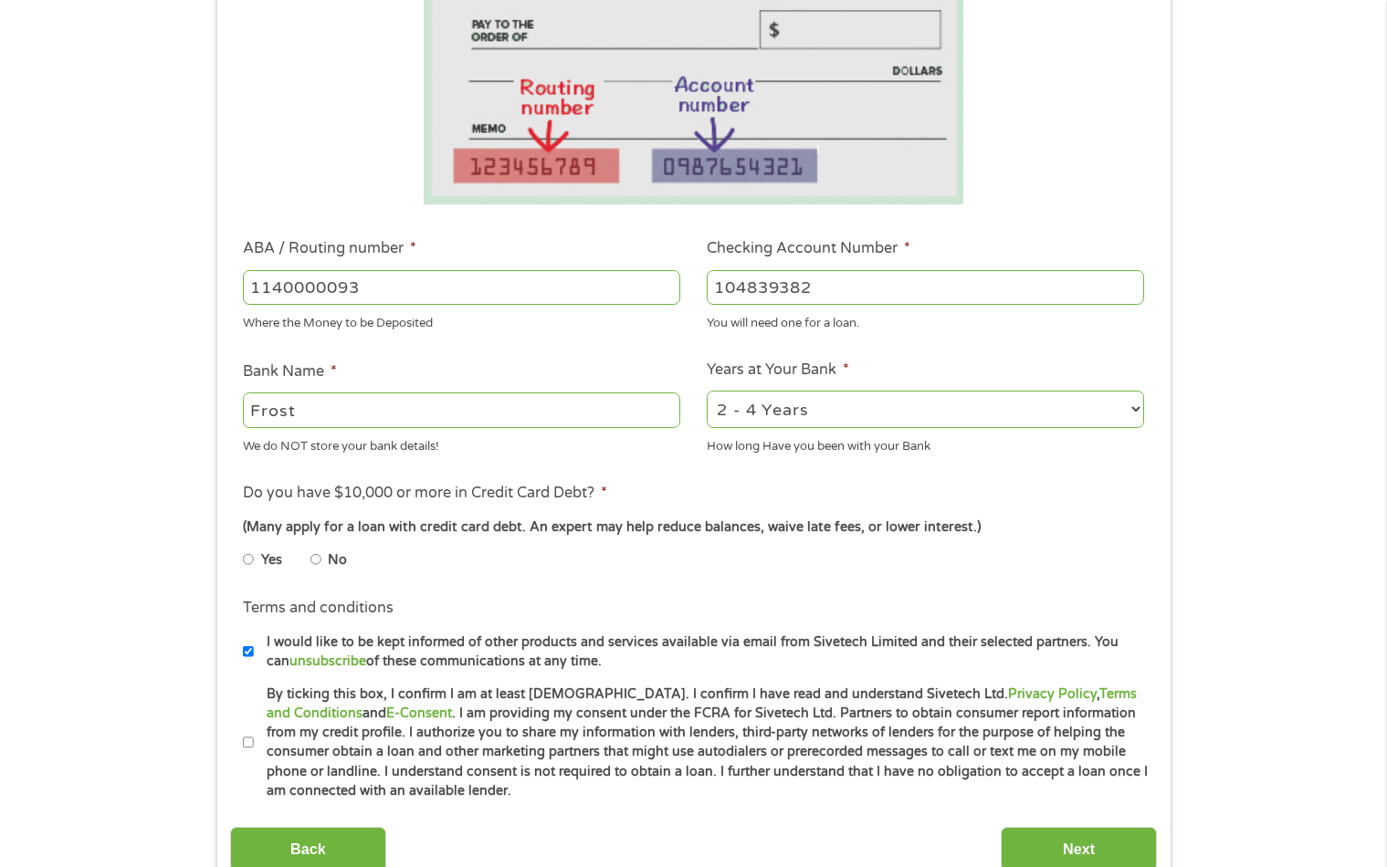
click at [318, 561] on input "No" at bounding box center [315, 559] width 11 height 29
radio input "true"
click at [250, 741] on input "By ticking this box, I confirm I am at least [DEMOGRAPHIC_DATA]. I confirm I ha…" at bounding box center [248, 743] width 11 height 29
click at [1323, 644] on div "1 Start 2 Your Home 3 About You 4 Employment 5 Banking 6 This field is hidden w…" at bounding box center [693, 317] width 1387 height 1158
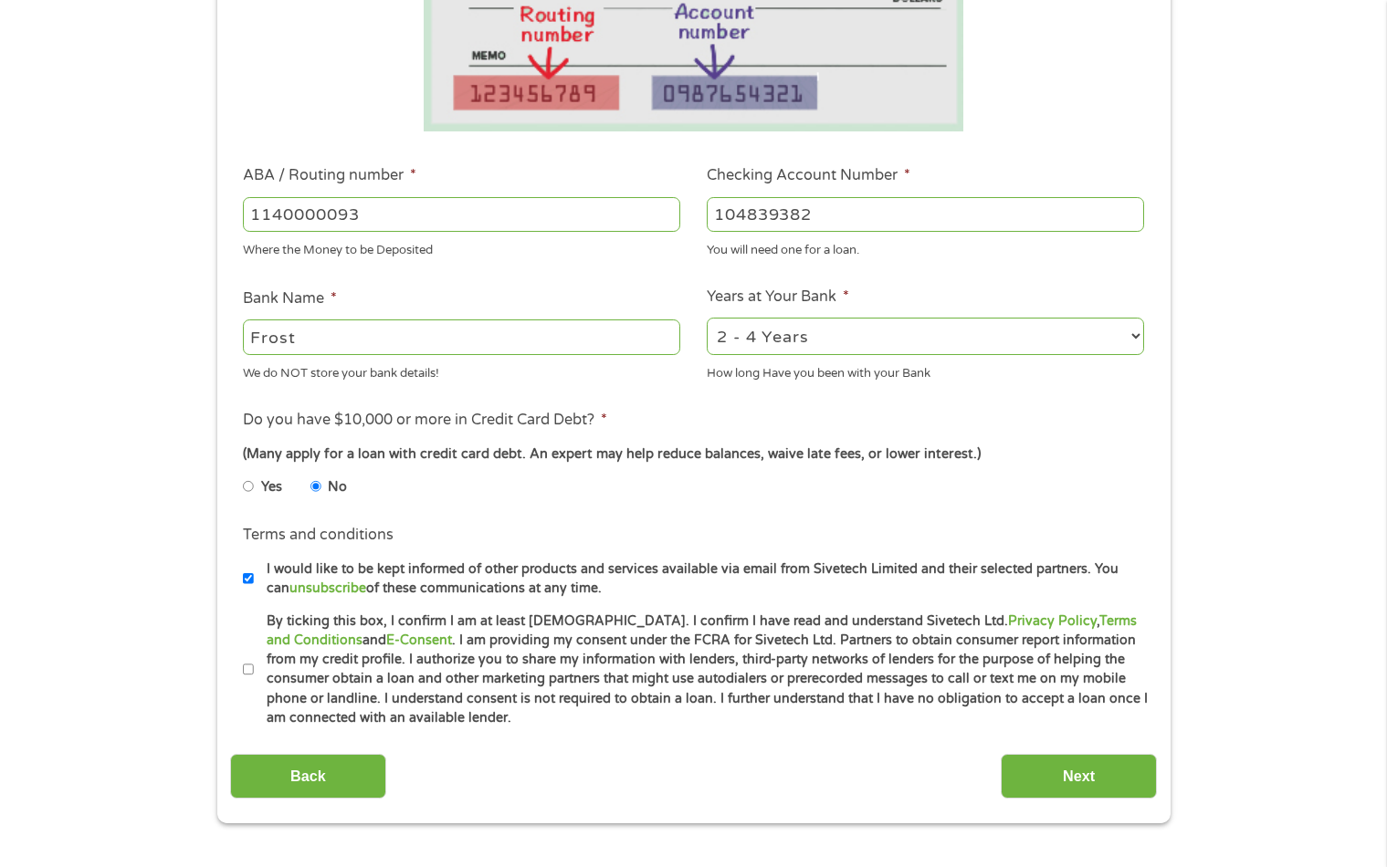
scroll to position [458, 0]
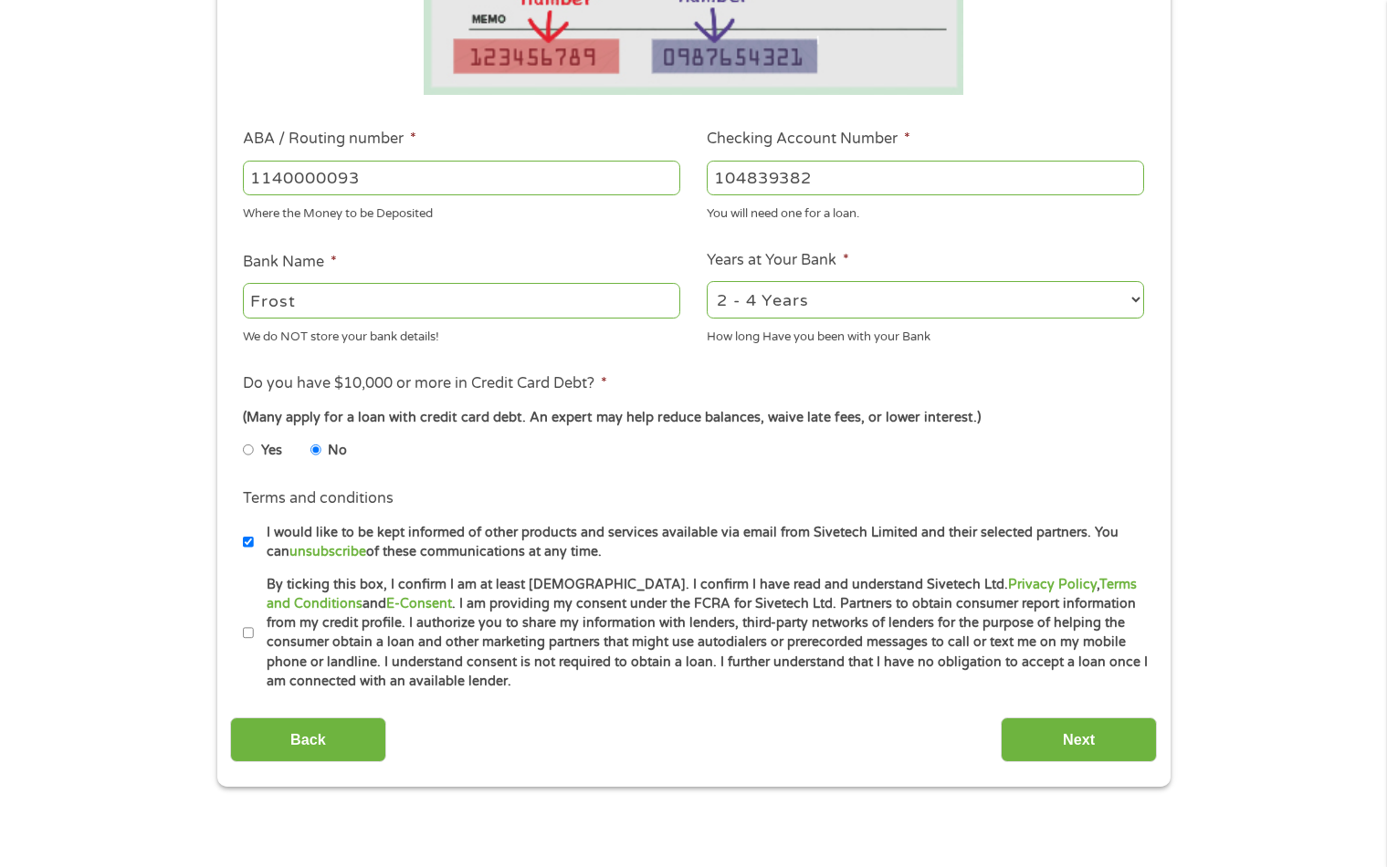
click at [241, 623] on li "Terms and conditions * By ticking this box, I confirm I am at least [DEMOGRAPHI…" at bounding box center [693, 633] width 927 height 117
click at [250, 634] on input "By ticking this box, I confirm I am at least [DEMOGRAPHIC_DATA]. I confirm I ha…" at bounding box center [248, 633] width 11 height 29
checkbox input "true"
click at [1047, 741] on input "Next" at bounding box center [1079, 740] width 156 height 45
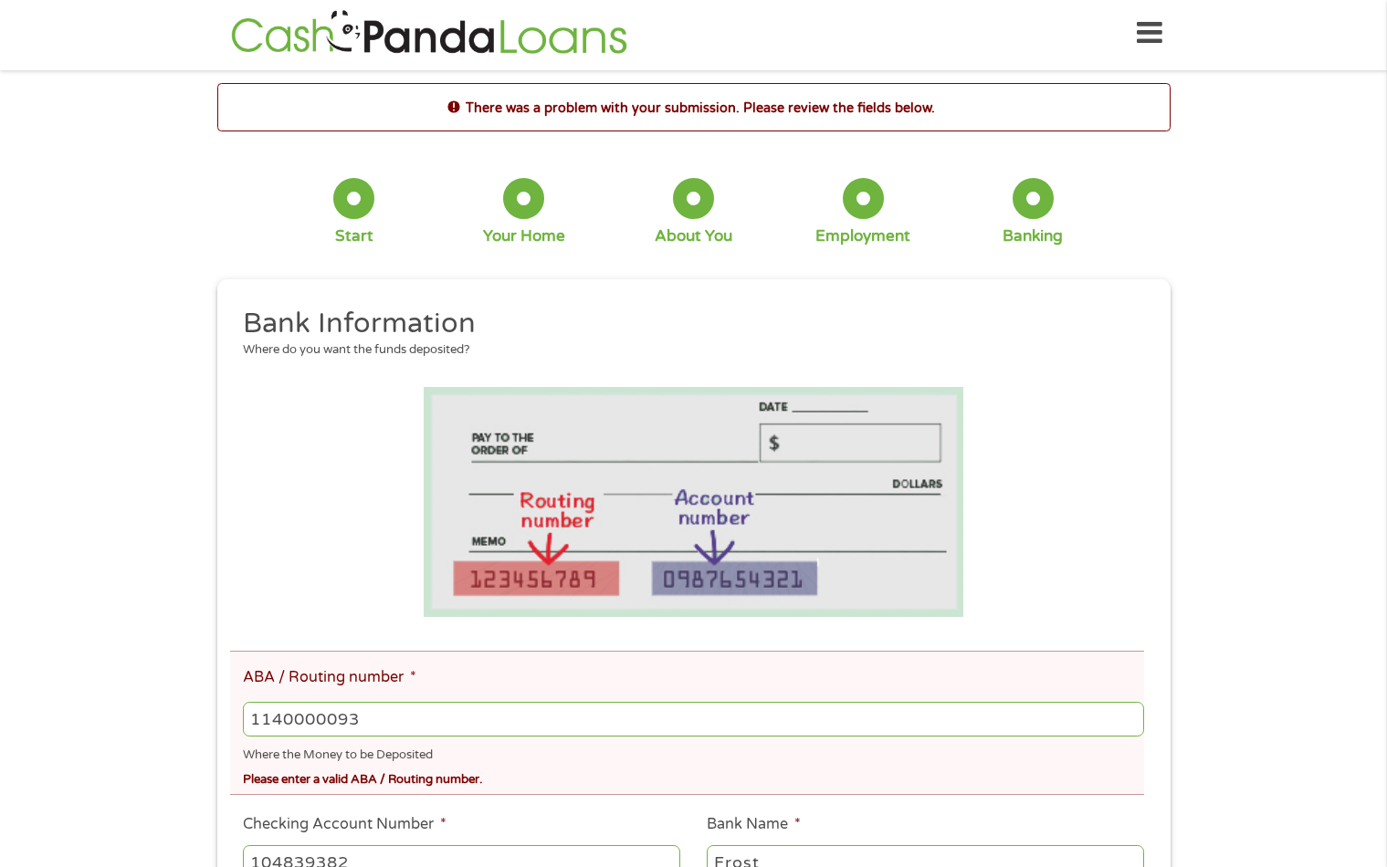
scroll to position [0, 0]
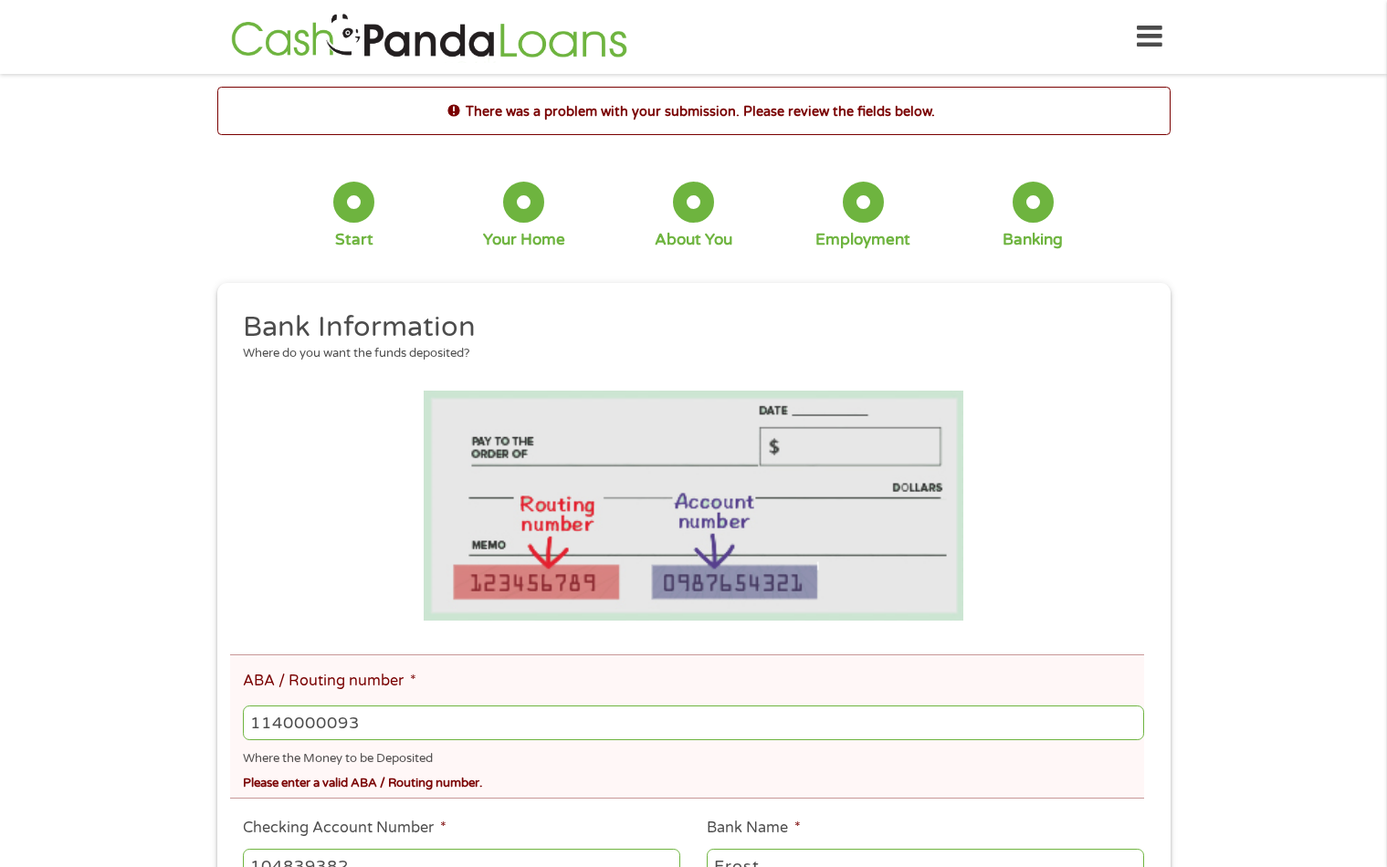
click at [614, 728] on input "1140000093" at bounding box center [693, 723] width 900 height 35
type input "1"
type input "114000093"
type input "FROST BANK"
type input "114000093"
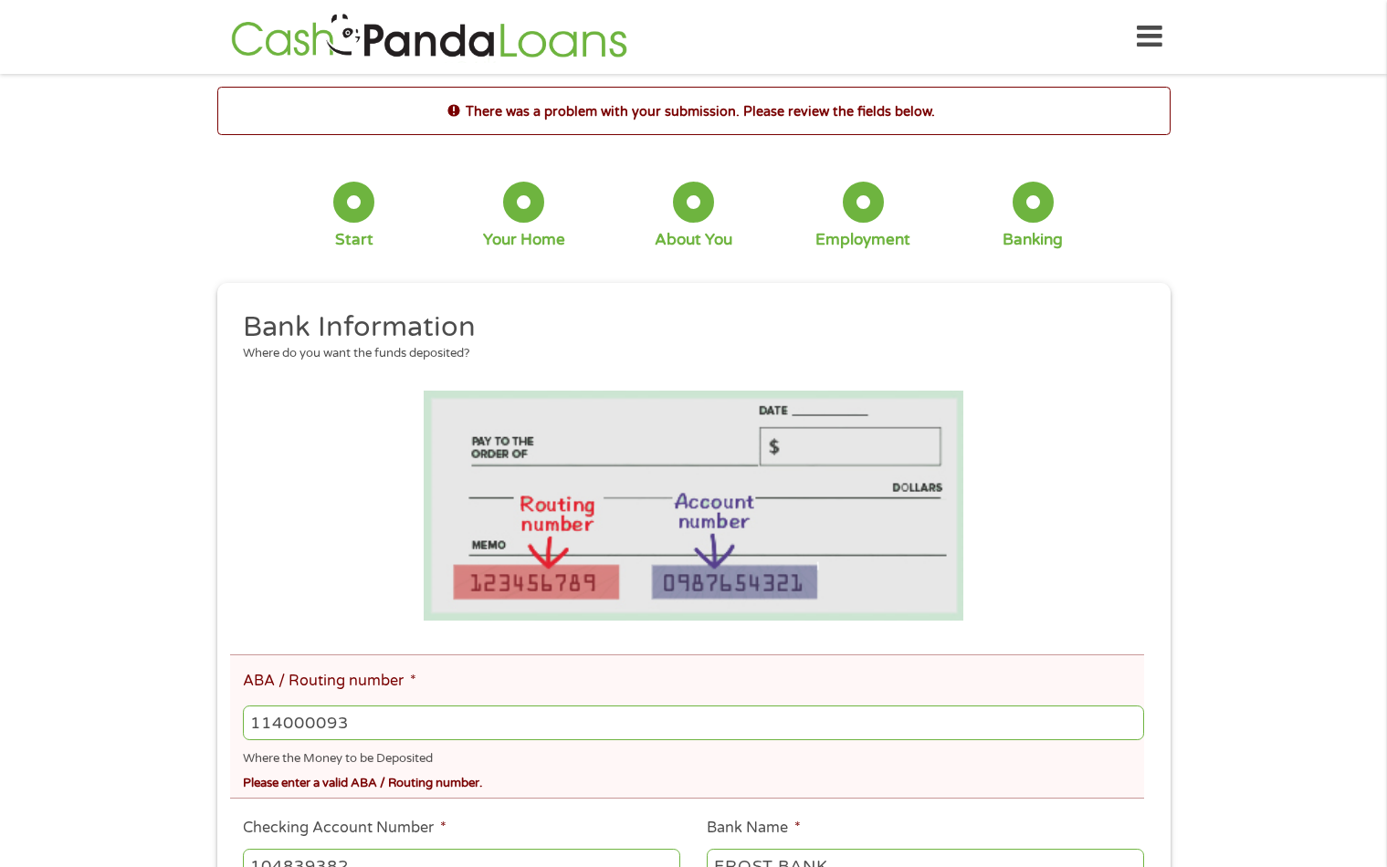
click at [1338, 599] on div "There was a problem with your submission. Please review the fields below. 1 Sta…" at bounding box center [693, 781] width 1387 height 1389
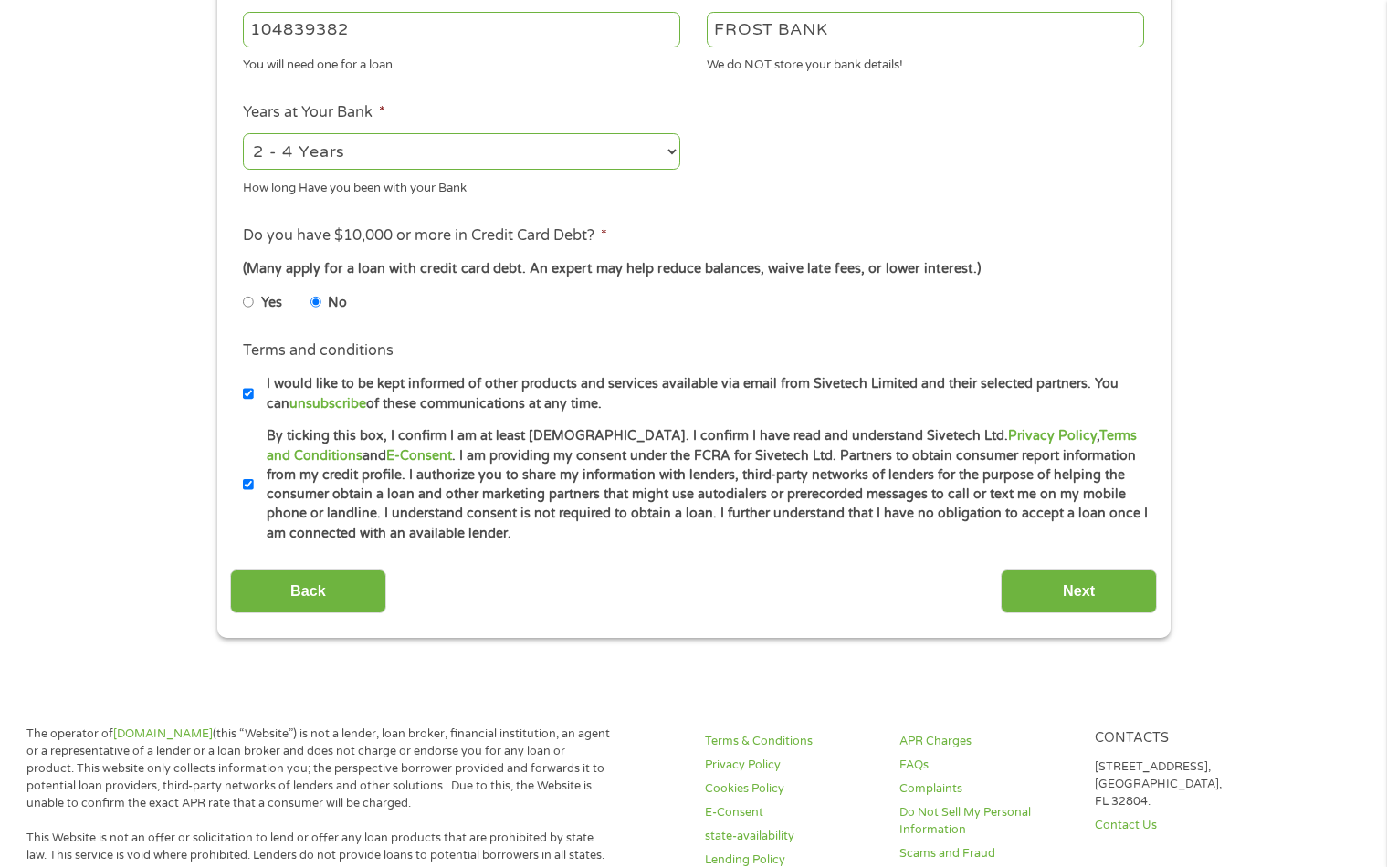
scroll to position [877, 0]
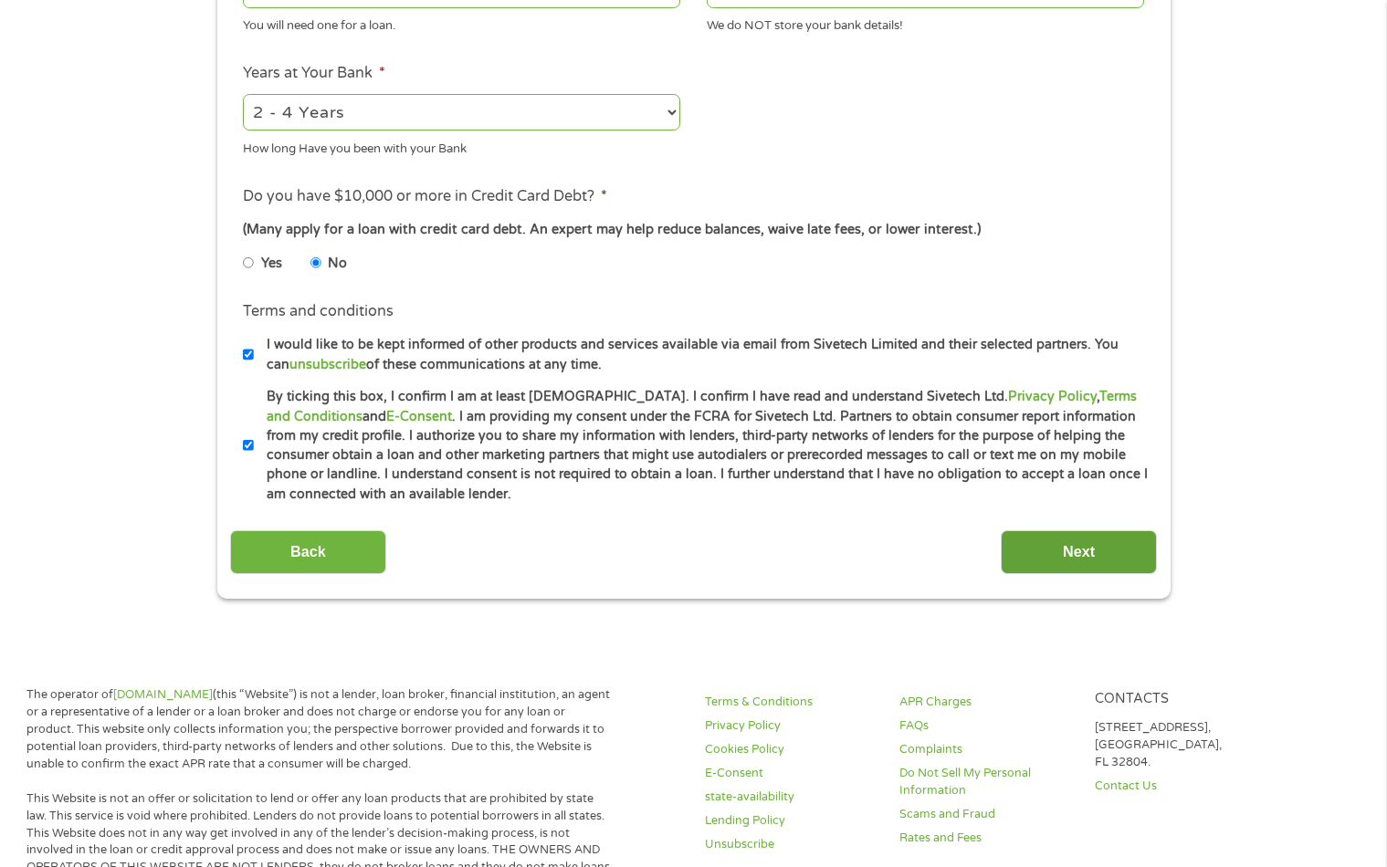
click at [1075, 561] on input "Next" at bounding box center [1079, 553] width 156 height 45
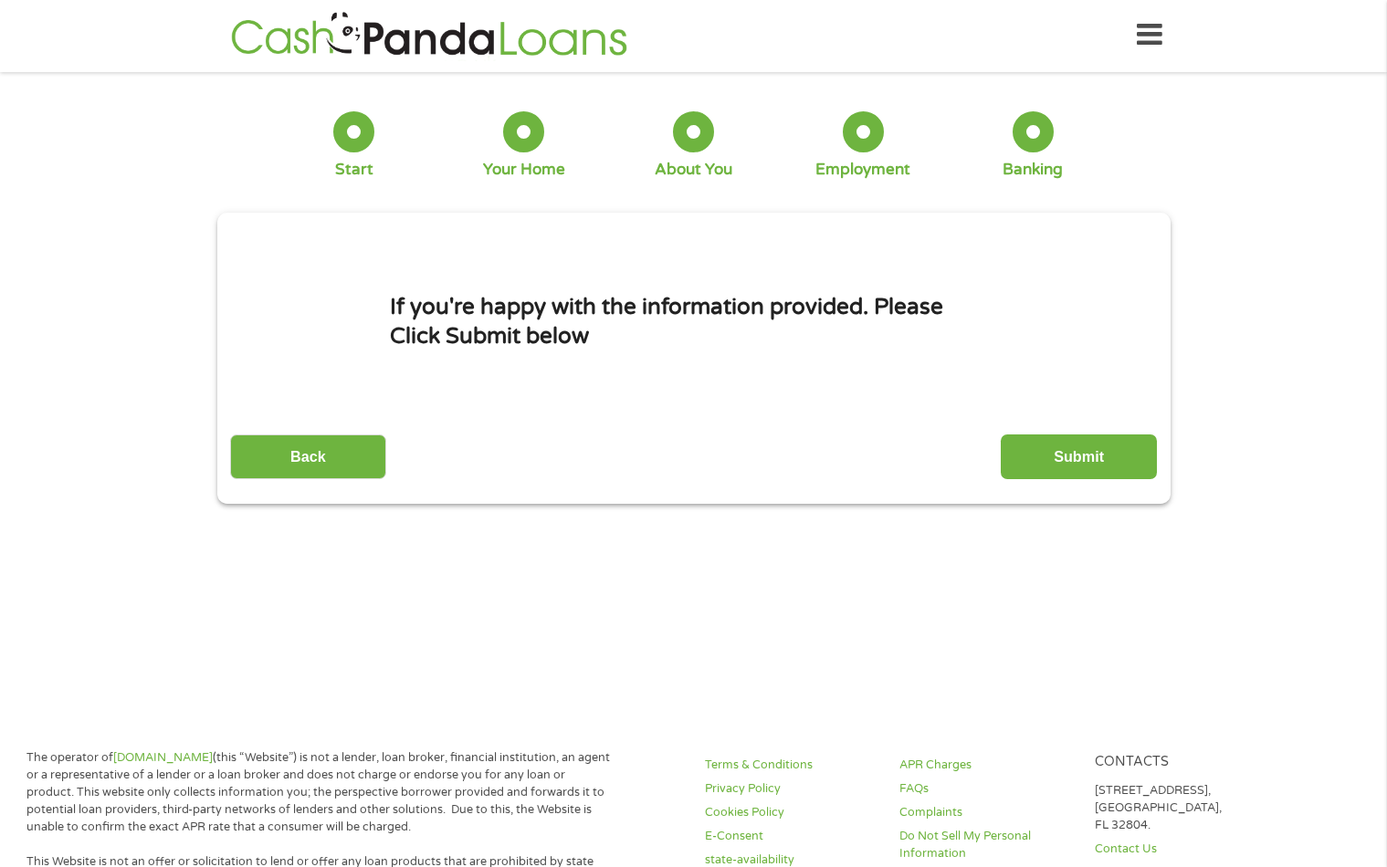
scroll to position [0, 0]
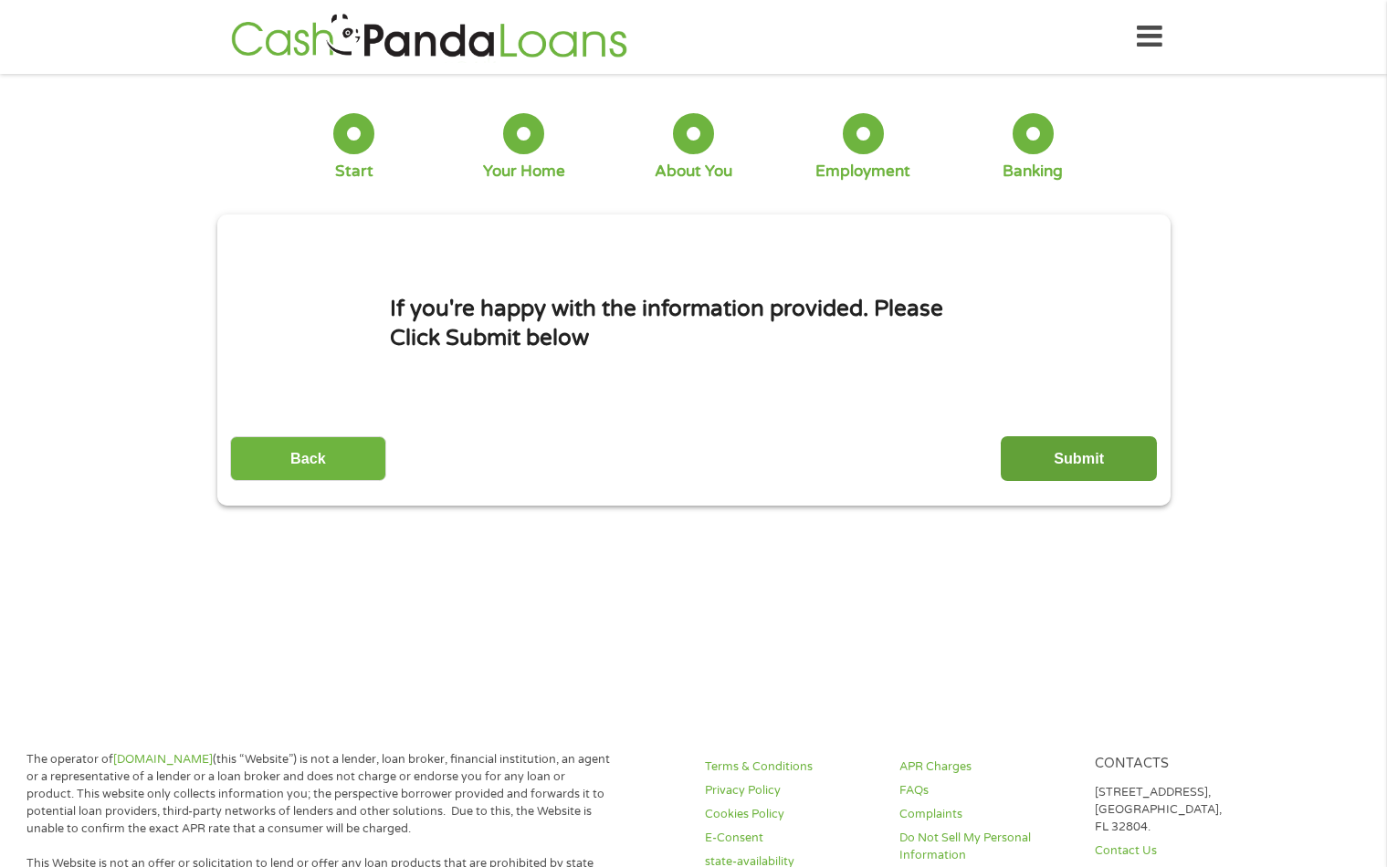
drag, startPoint x: 1094, startPoint y: 471, endPoint x: 1049, endPoint y: 450, distance: 49.4
click at [1049, 450] on input "Submit" at bounding box center [1079, 458] width 156 height 45
